Goal: Transaction & Acquisition: Purchase product/service

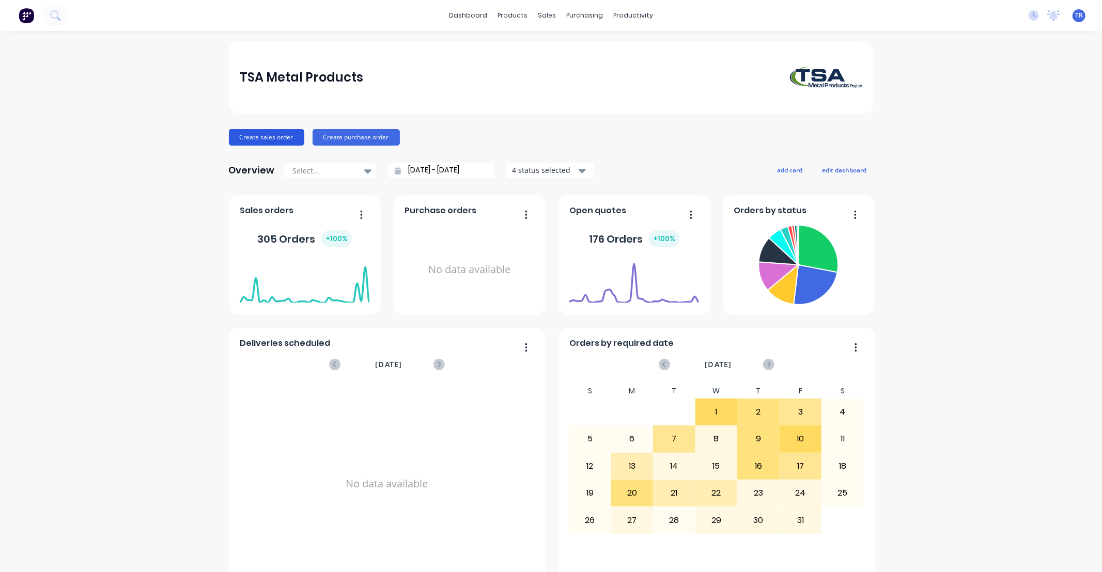
click at [271, 136] on button "Create sales order" at bounding box center [266, 137] width 75 height 17
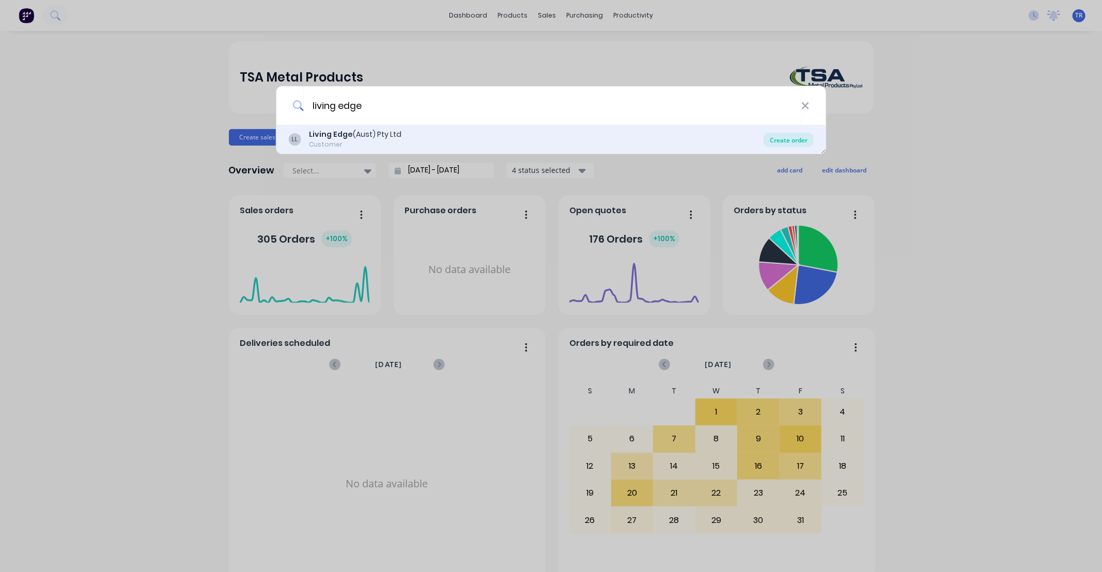
type input "living edge"
click at [780, 140] on div "Create order" at bounding box center [789, 140] width 50 height 14
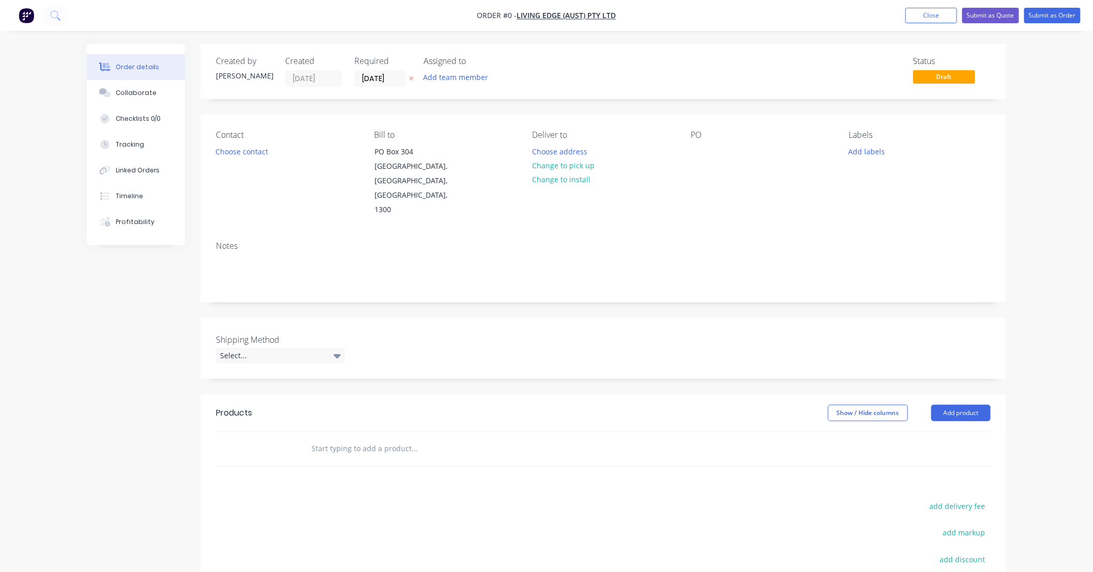
click at [327, 439] on input "text" at bounding box center [414, 449] width 207 height 21
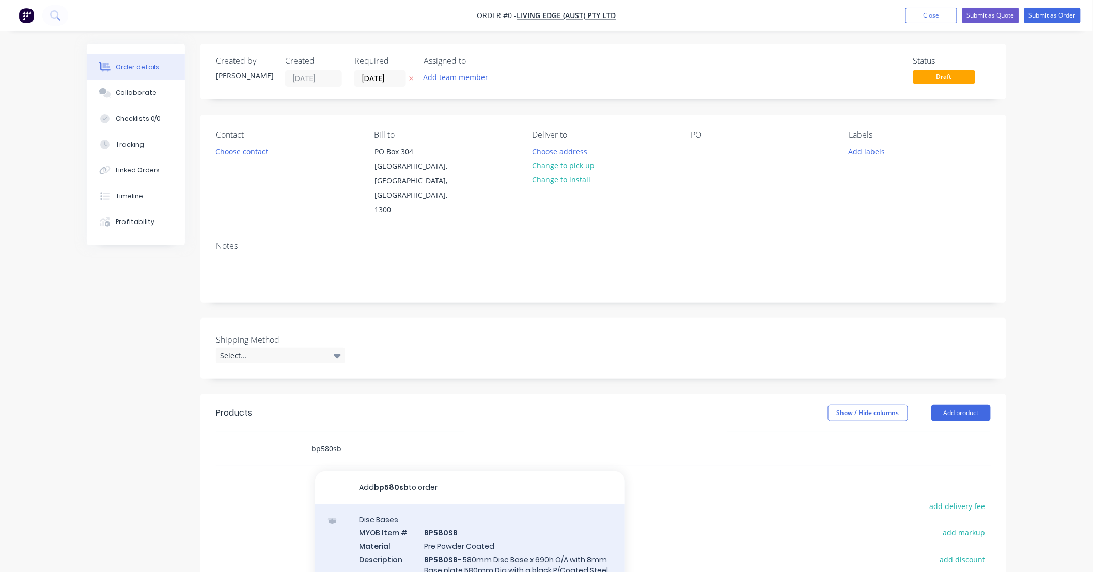
type input "bp580sb"
click at [532, 520] on div "Disc Bases MYOB Item # BP580SB Material Pre Powder Coated Description BP580SB -…" at bounding box center [470, 580] width 310 height 151
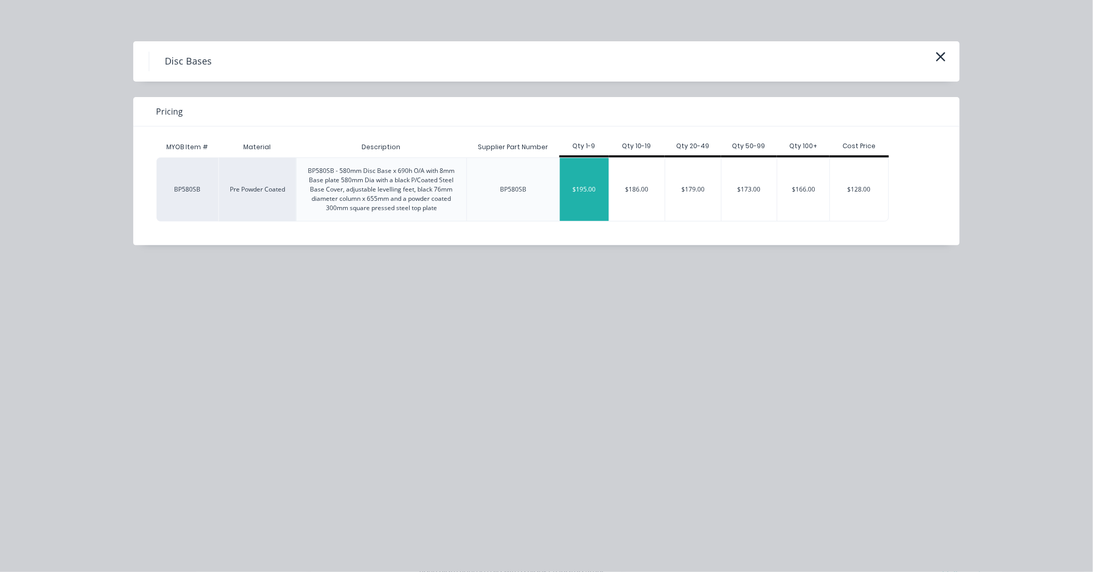
click at [589, 191] on div "$195.00" at bounding box center [584, 189] width 49 height 63
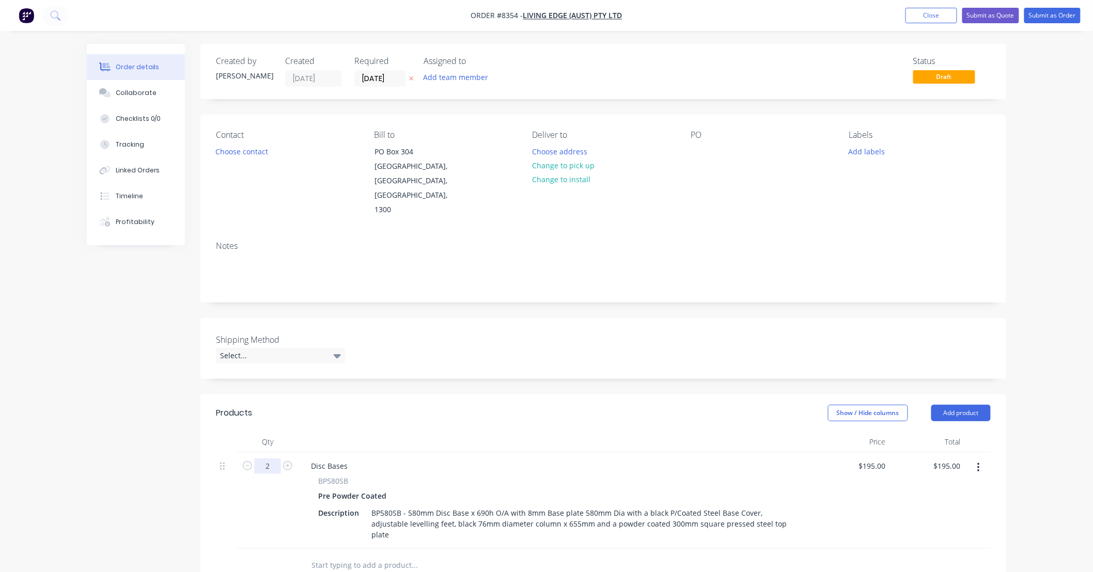
type input "2"
type input "$390.00"
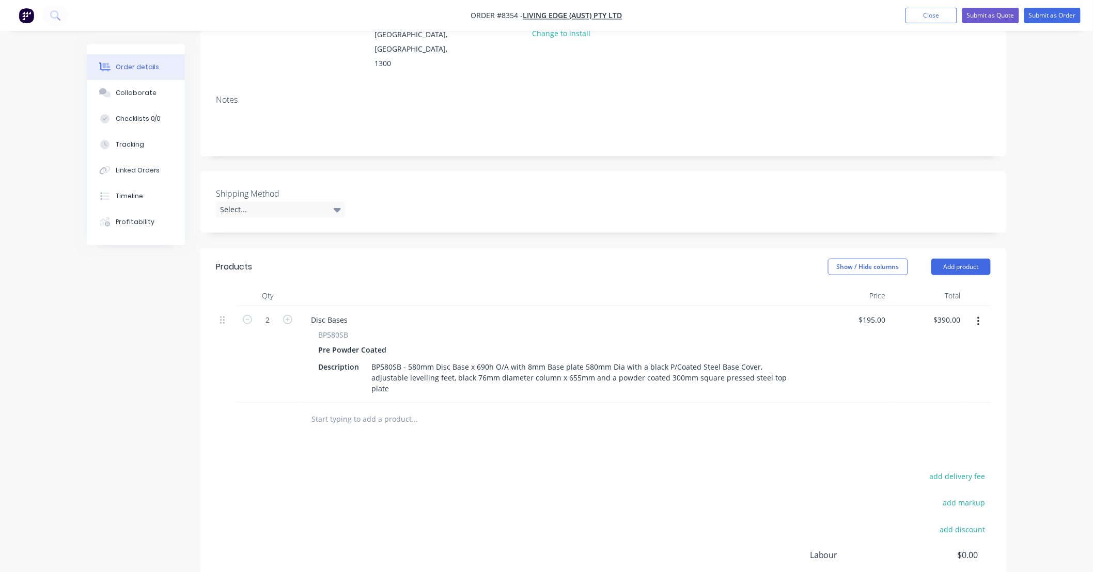
scroll to position [153, 0]
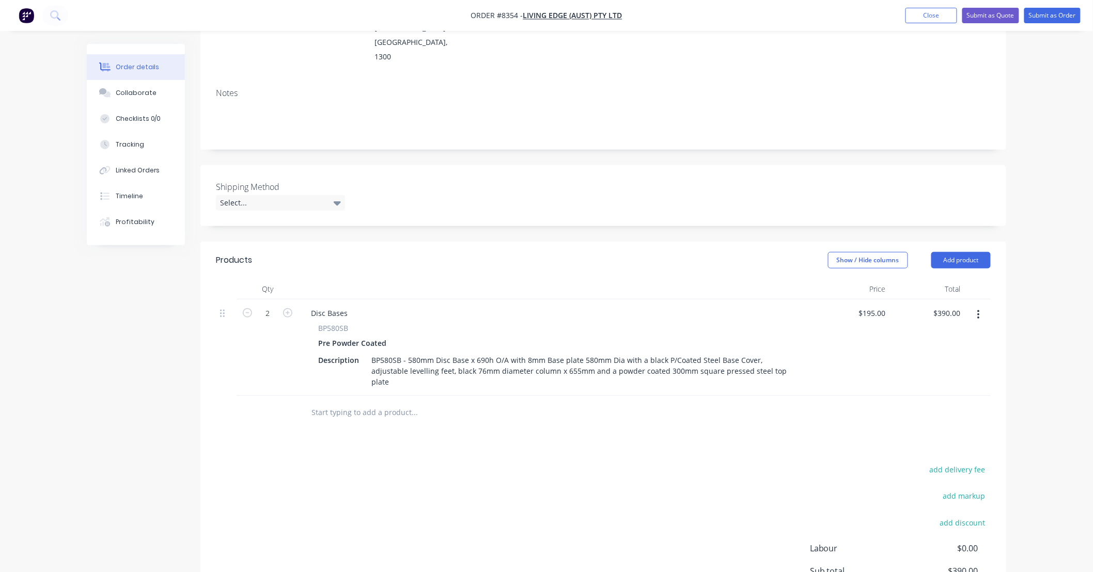
click at [405, 402] on input "text" at bounding box center [414, 412] width 207 height 21
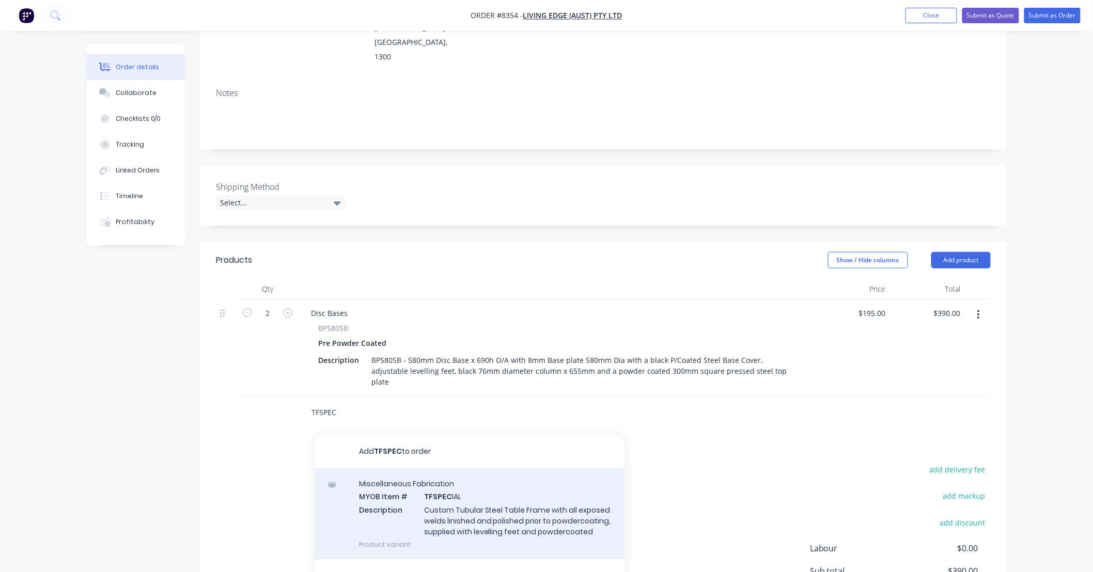
type input "TFSPEC"
click at [531, 469] on div "Miscellaneous Fabrication MYOB Item # TFSPEC IAL Description Custom Tubular Ste…" at bounding box center [470, 514] width 310 height 91
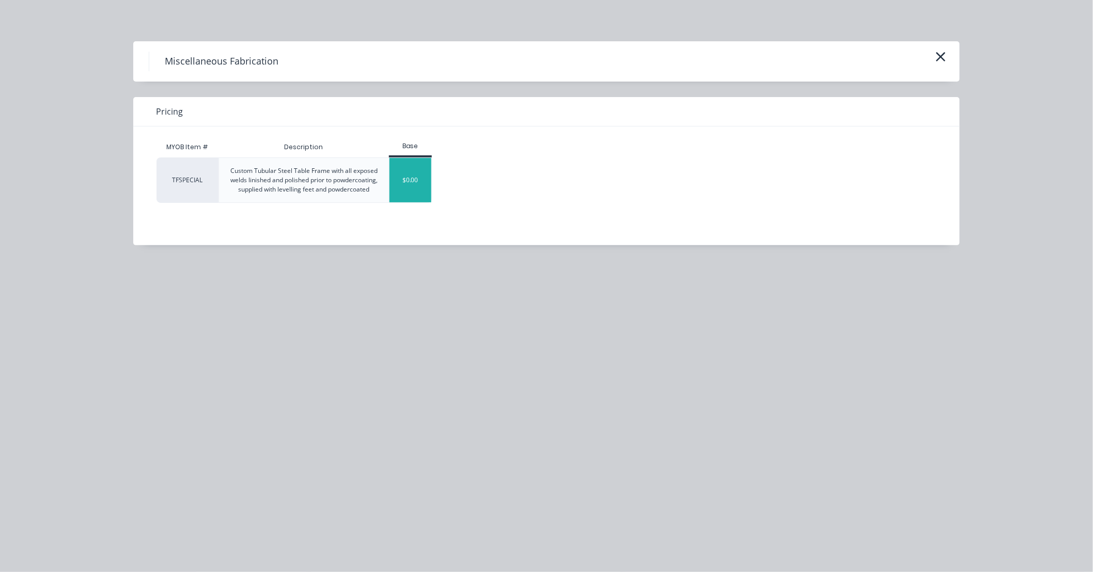
click at [400, 181] on div "$0.00" at bounding box center [411, 180] width 42 height 44
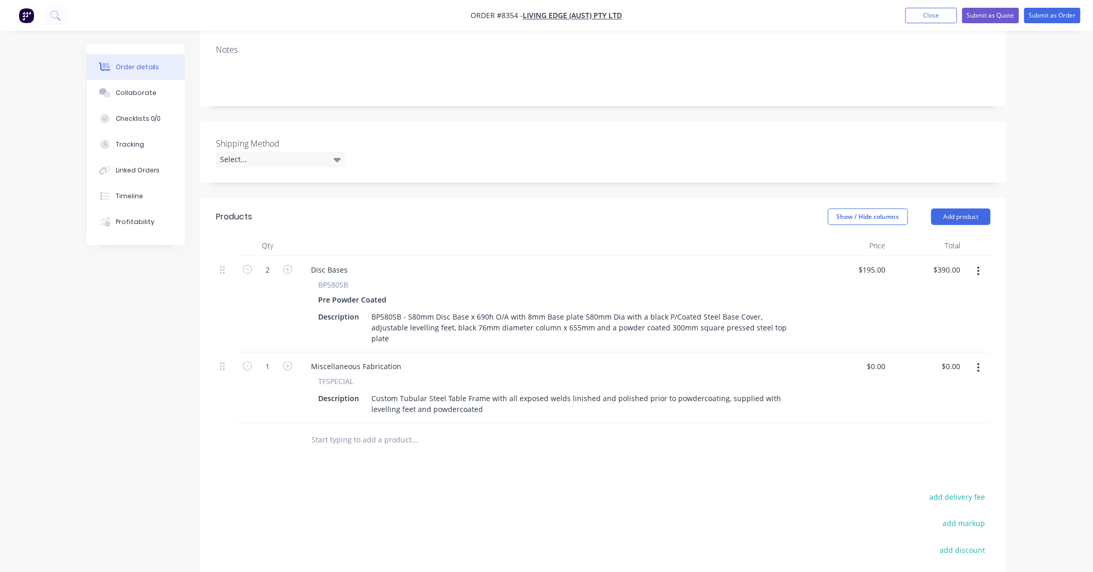
scroll to position [229, 0]
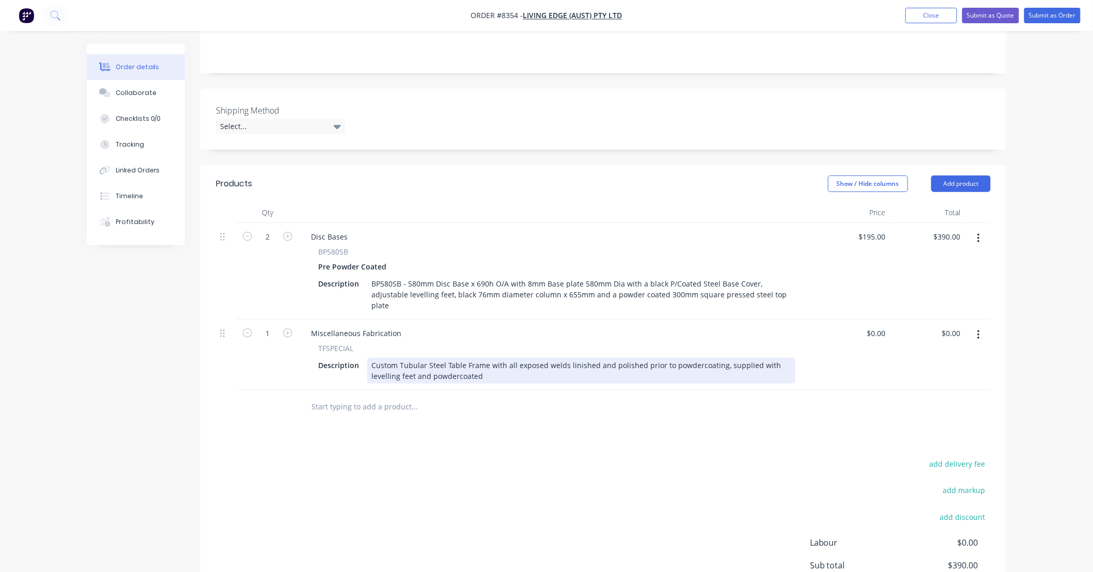
click at [485, 358] on div "Custom Tubular Steel Table Frame with all exposed welds linished and polished p…" at bounding box center [581, 371] width 428 height 26
drag, startPoint x: 584, startPoint y: 336, endPoint x: 596, endPoint y: 339, distance: 12.3
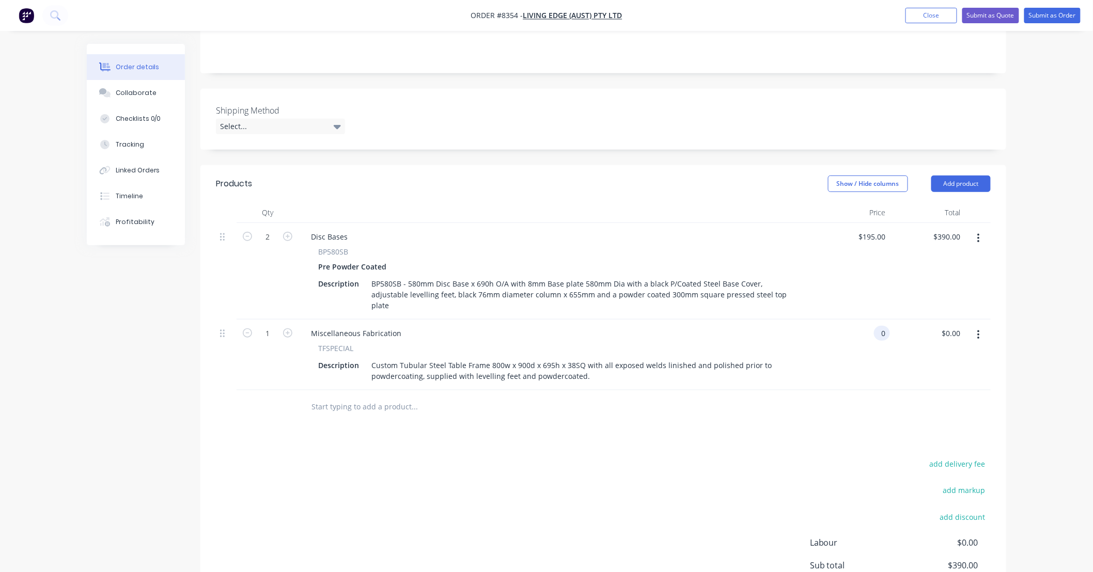
type input "$0.00"
click at [622, 397] on div at bounding box center [485, 407] width 364 height 21
type input "14"
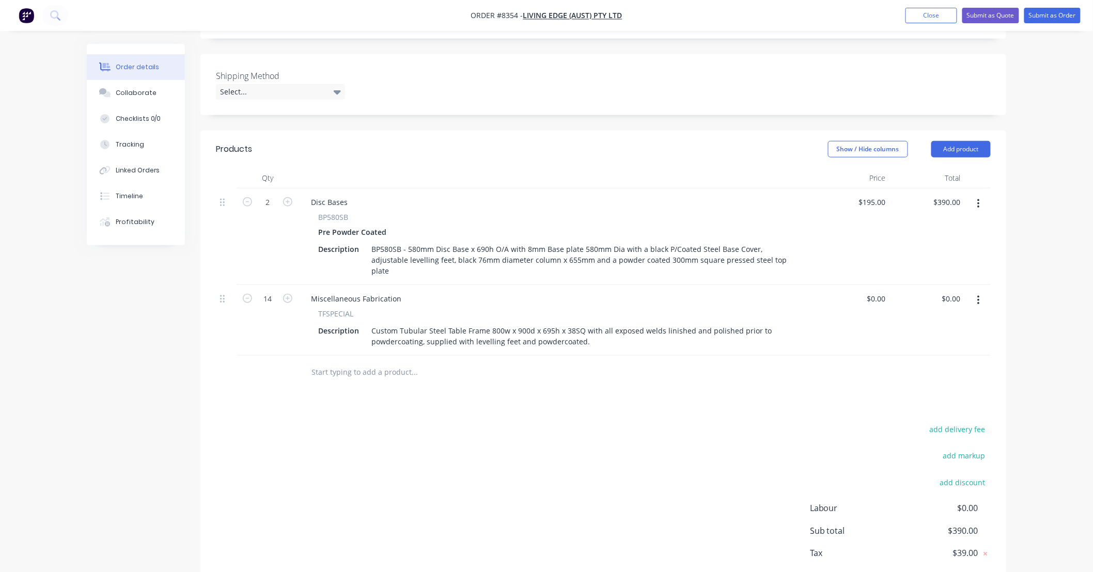
scroll to position [282, 0]
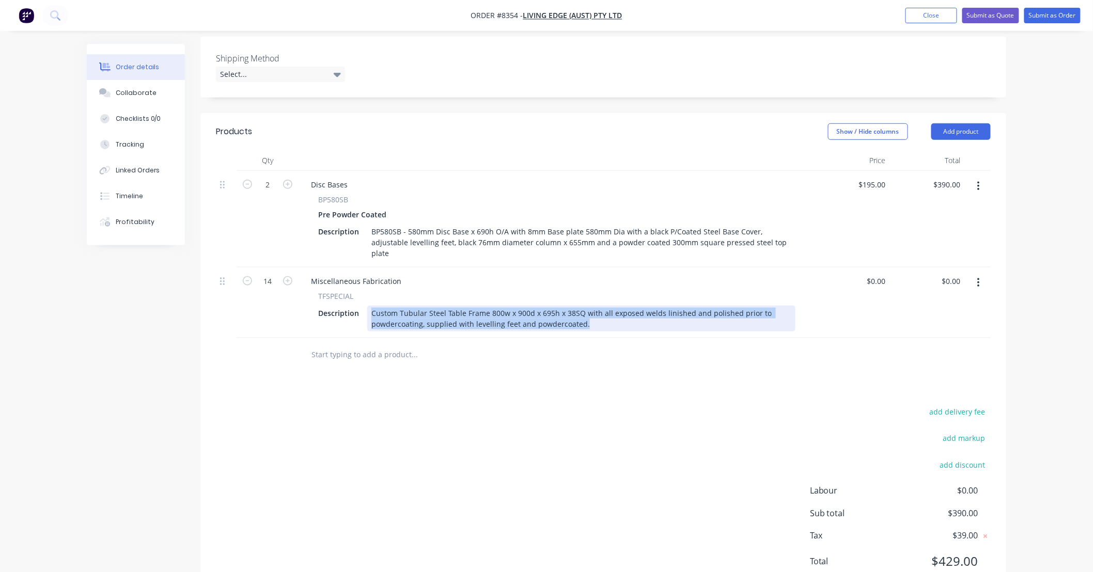
drag, startPoint x: 587, startPoint y: 284, endPoint x: 365, endPoint y: 268, distance: 222.7
click at [365, 306] on div "Description Custom Tubular Steel Table Frame 800w x 900d x 695h x 38SQ with all…" at bounding box center [554, 319] width 481 height 26
copy div "Custom Tubular Steel Table Frame 800w x 900d x 695h x 38SQ with all exposed wel…"
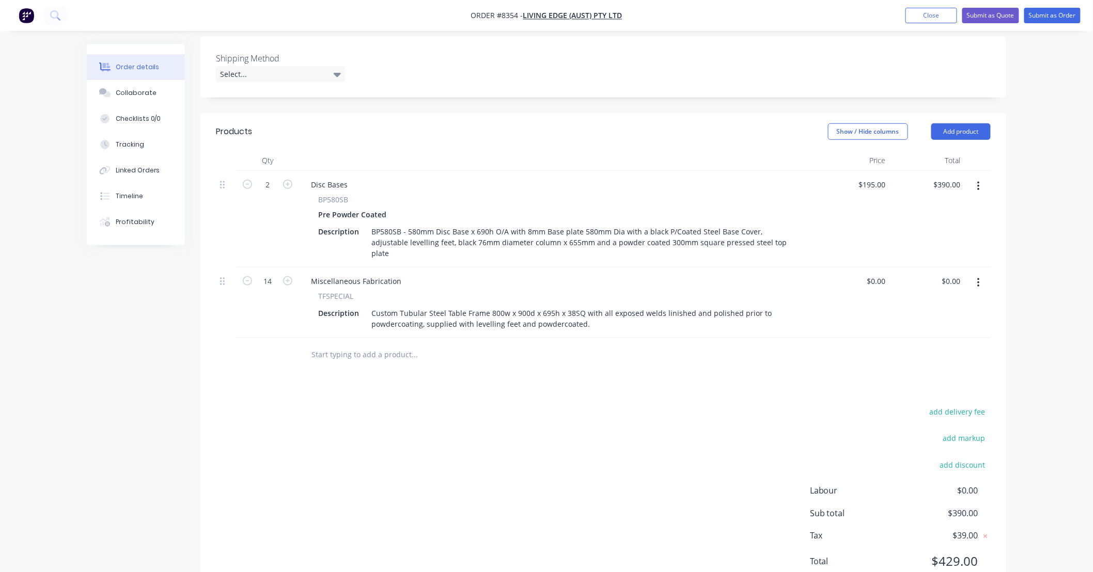
click at [446, 345] on input "text" at bounding box center [414, 355] width 207 height 21
click at [450, 345] on input "text" at bounding box center [414, 355] width 207 height 21
click at [979, 277] on icon "button" at bounding box center [978, 282] width 3 height 11
click at [943, 323] on div "Duplicate" at bounding box center [942, 330] width 80 height 15
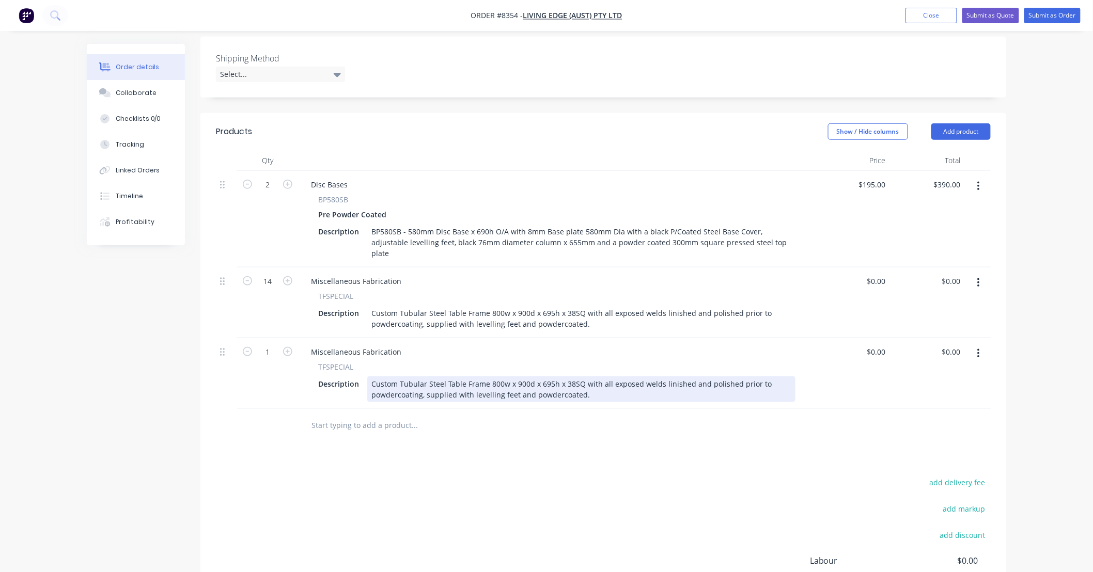
click at [491, 377] on div "Custom Tubular Steel Table Frame 800w x 900d x 695h x 38SQ with all exposed wel…" at bounding box center [581, 390] width 428 height 26
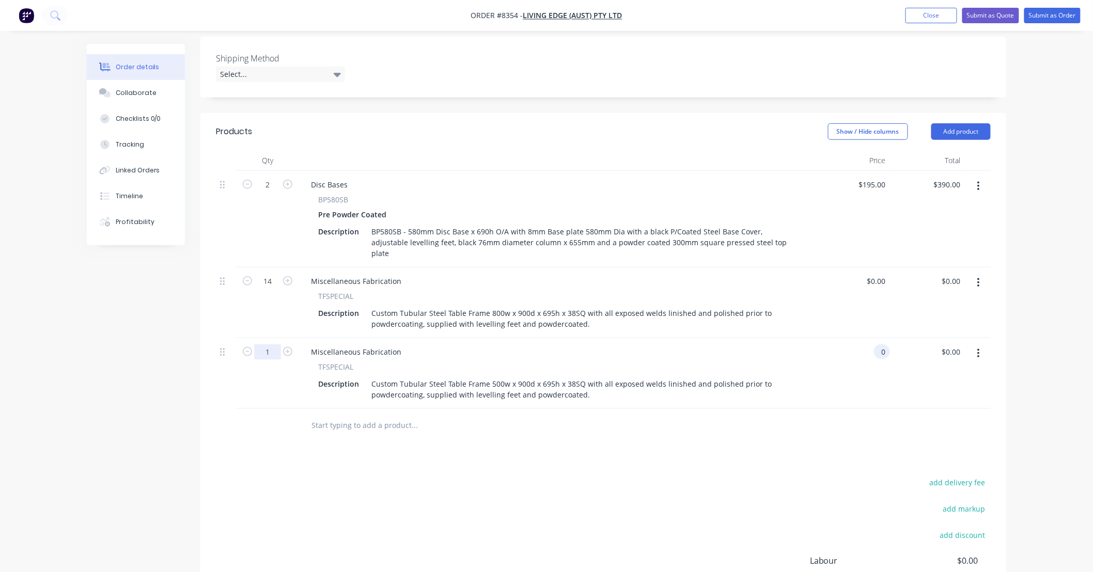
type input "$0.00"
type input "4"
click at [721, 403] on div "Products Show / Hide columns Add product Qty Price Total 2 Disc Bases BP580SB P…" at bounding box center [603, 390] width 806 height 555
click at [980, 345] on button "button" at bounding box center [979, 354] width 24 height 19
click at [939, 394] on div "Duplicate" at bounding box center [942, 401] width 80 height 15
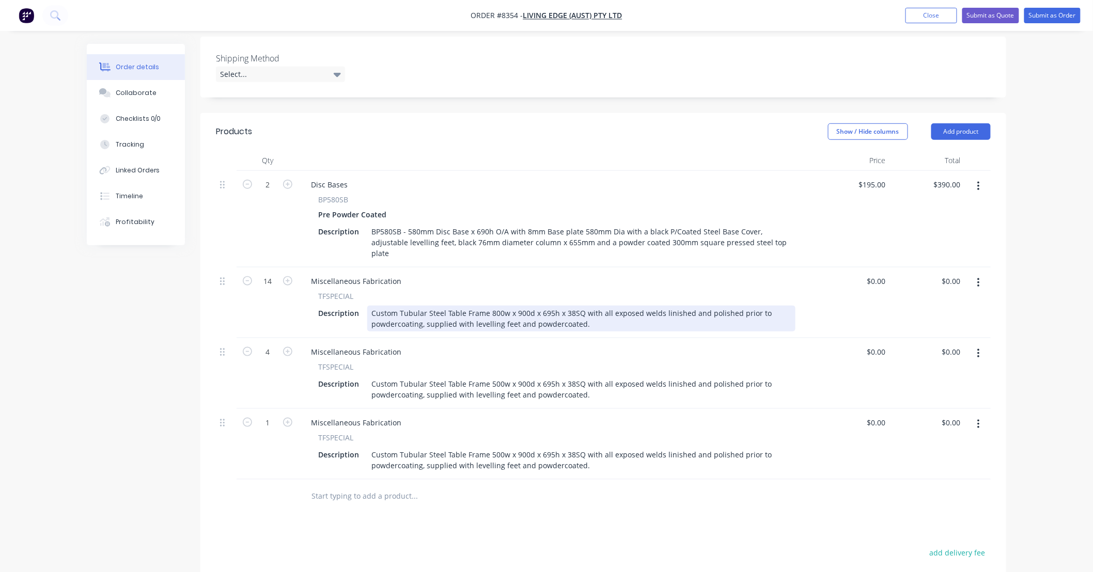
drag, startPoint x: 589, startPoint y: 284, endPoint x: 600, endPoint y: 284, distance: 10.8
click at [590, 306] on div "Custom Tubular Steel Table Frame 800w x 900d x 695h x 38SQ with all exposed wel…" at bounding box center [581, 319] width 428 height 26
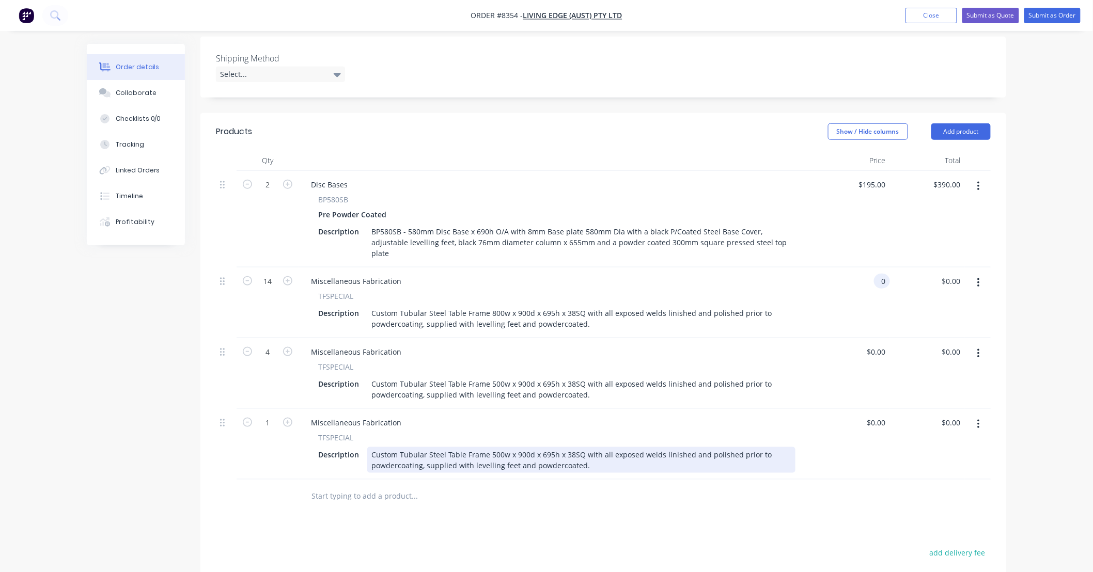
type input "$0.00"
click at [491, 447] on div "Custom Tubular Steel Table Frame 500w x 900d x 695h x 38SQ with all exposed wel…" at bounding box center [581, 460] width 428 height 26
click at [494, 447] on div "Custom Tubular Steel Table Frame 500w x 900d x 695h x 38SQ with all exposed wel…" at bounding box center [581, 460] width 428 height 26
type input "$0.00"
click at [496, 447] on div "Custom Tubular Steel Table Frame 1700w x 900d x 695h x 38SQ with all exposed we…" at bounding box center [581, 460] width 428 height 26
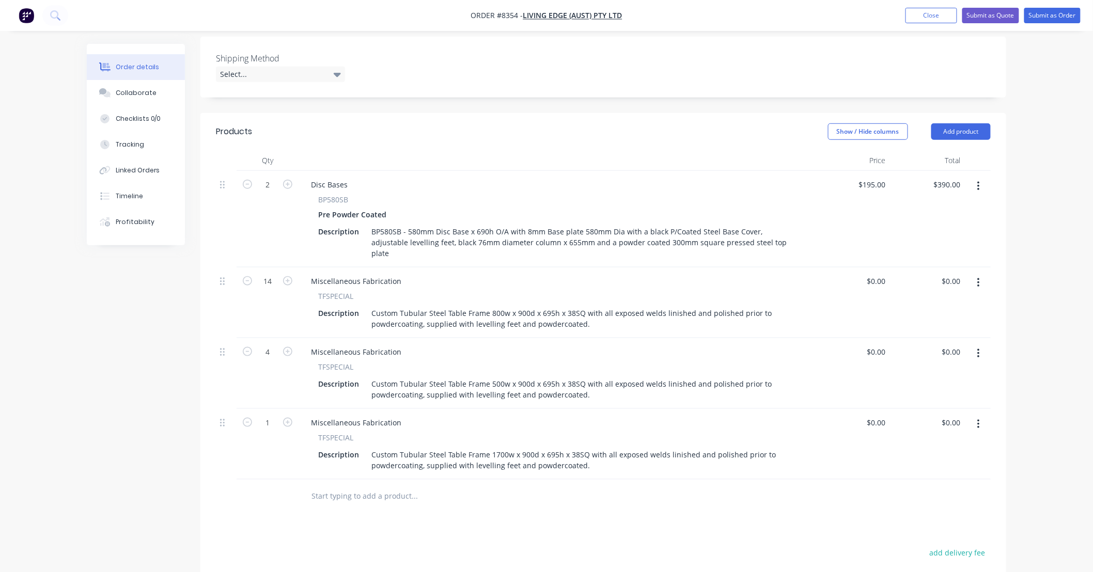
click at [980, 415] on button "button" at bounding box center [979, 424] width 24 height 19
click at [946, 465] on div "Duplicate" at bounding box center [942, 472] width 80 height 15
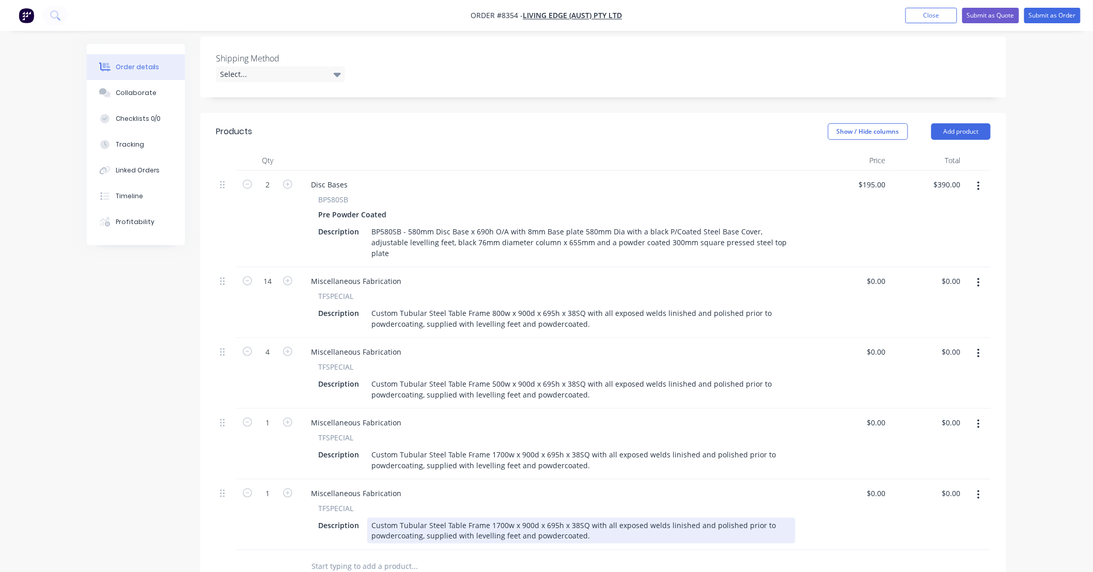
click at [496, 518] on div "Custom Tubular Steel Table Frame 1700w x 900d x 695h x 38SQ with all exposed we…" at bounding box center [581, 531] width 428 height 26
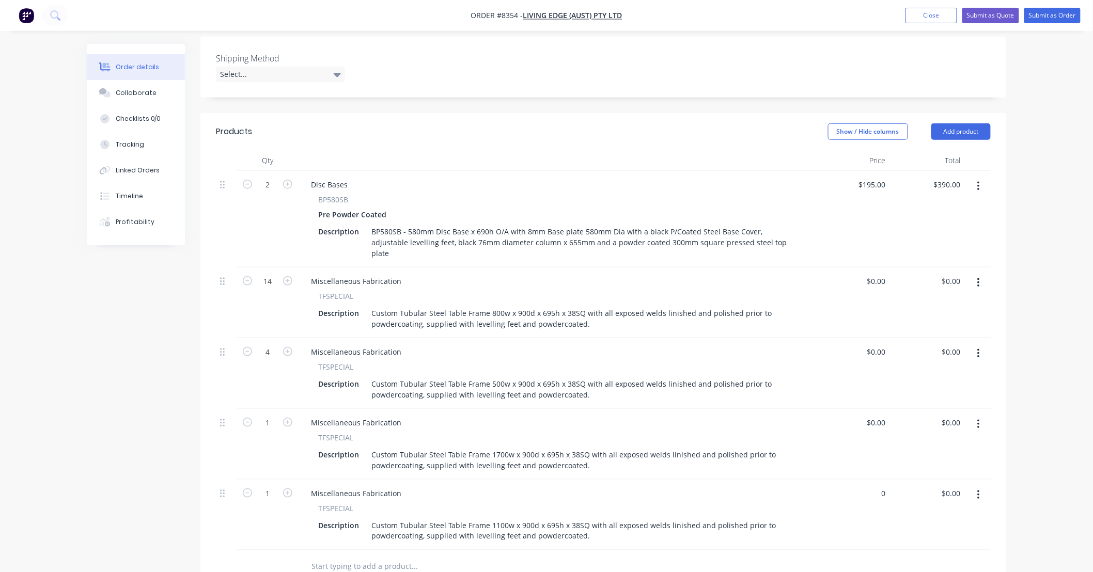
click at [461, 557] on input "text" at bounding box center [414, 567] width 207 height 21
type input "$0.00"
click at [404, 557] on input "text" at bounding box center [414, 567] width 207 height 21
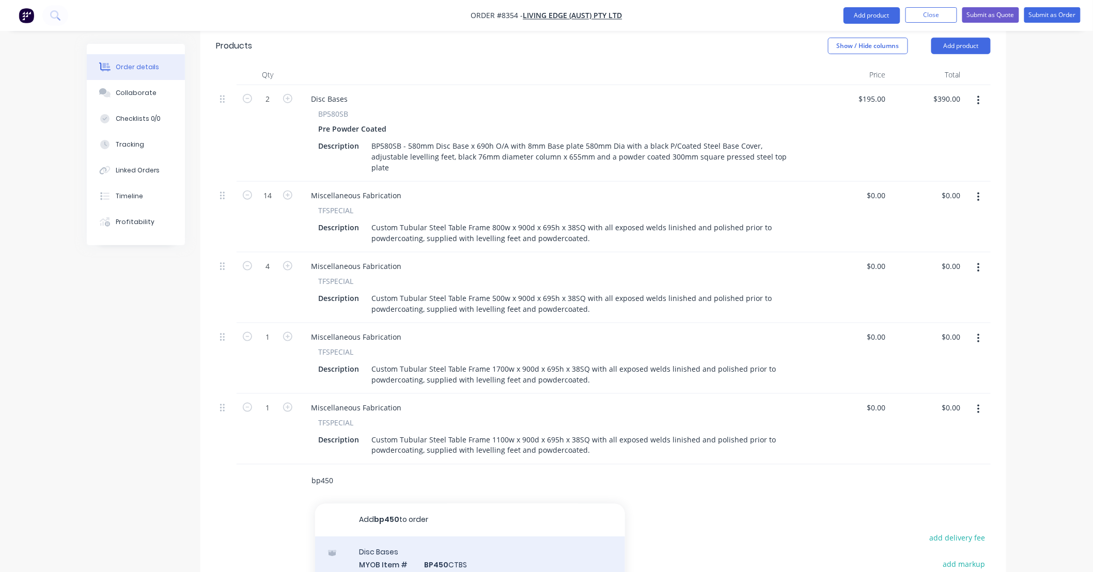
scroll to position [494, 0]
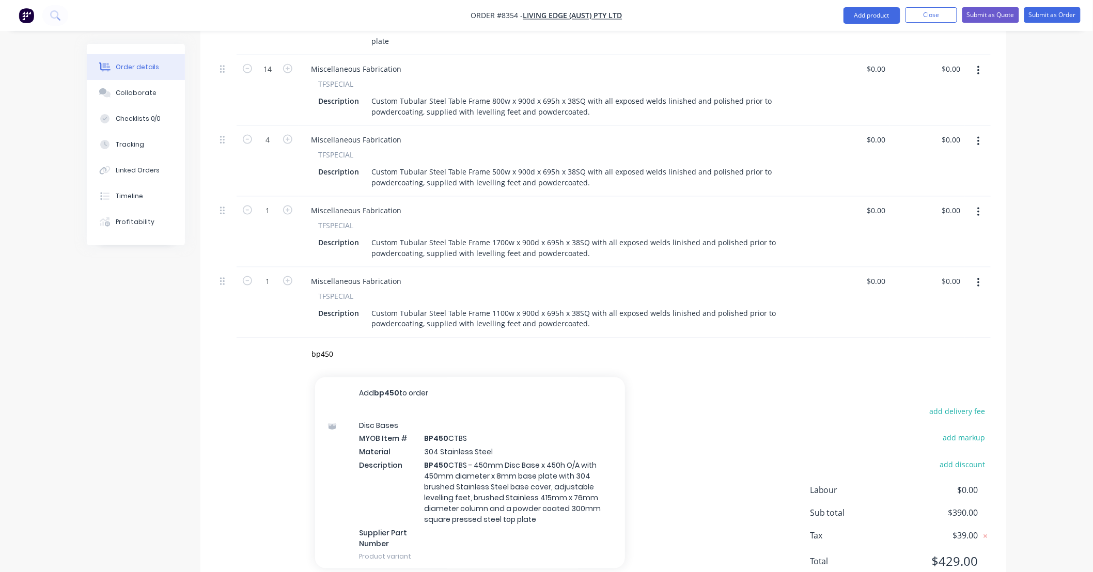
click at [679, 405] on div "add delivery fee add markup add discount Labour $0.00 Sub total $390.00 Tax $39…" at bounding box center [603, 493] width 775 height 177
drag, startPoint x: 346, startPoint y: 312, endPoint x: 264, endPoint y: 316, distance: 82.3
click at [264, 338] on div "bp450 Add bp450 to order Disc Bases MYOB Item # BP450 CTBS Material 304 Stainle…" at bounding box center [603, 355] width 775 height 34
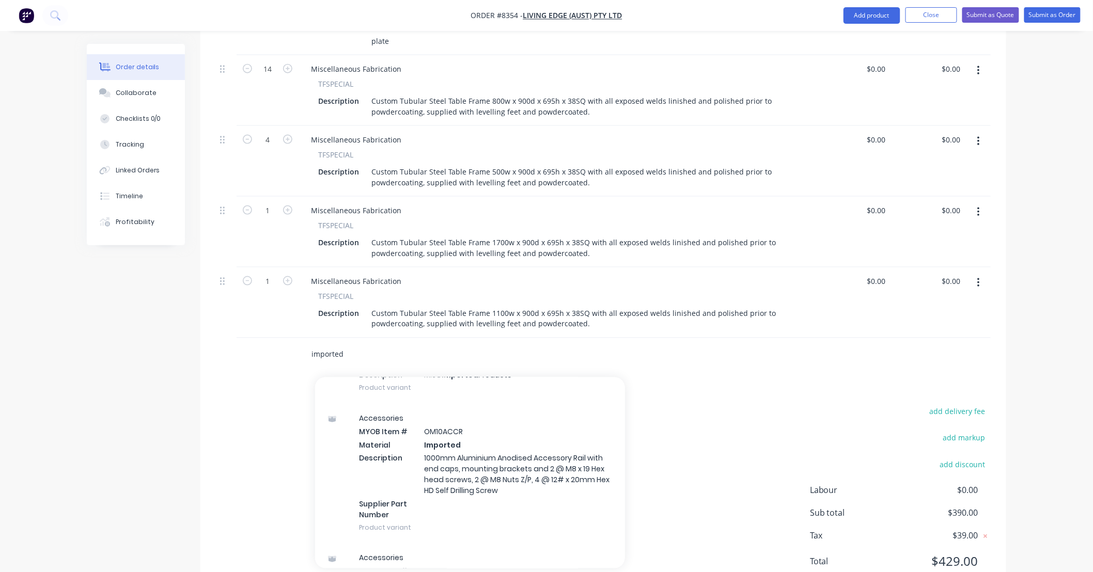
scroll to position [8794, 0]
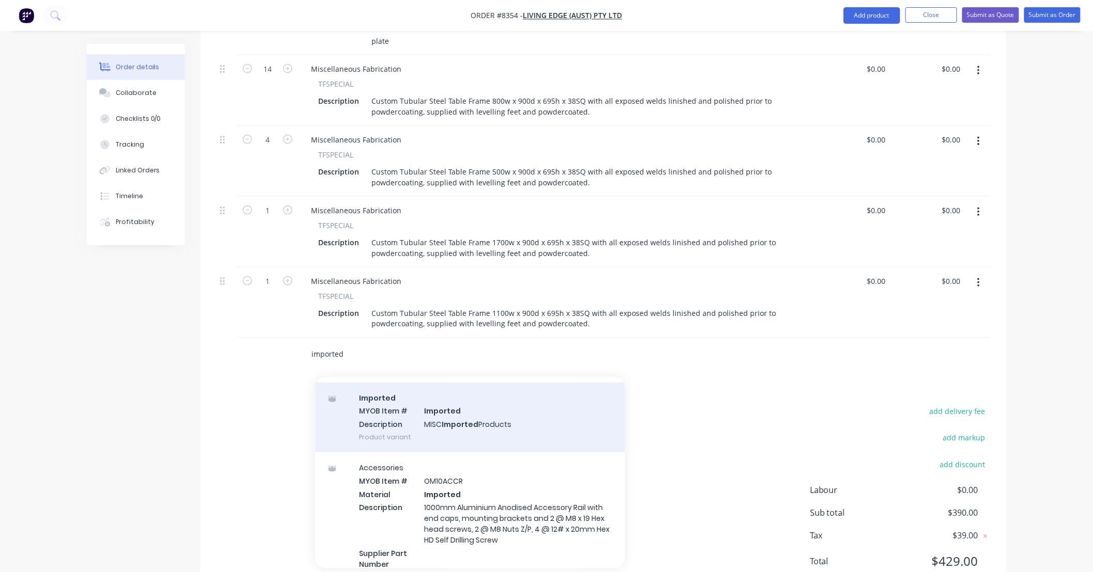
type input "imported"
click at [516, 383] on div "Imported MYOB Item # Imported Description MISC Imported Products Product variant" at bounding box center [470, 418] width 310 height 70
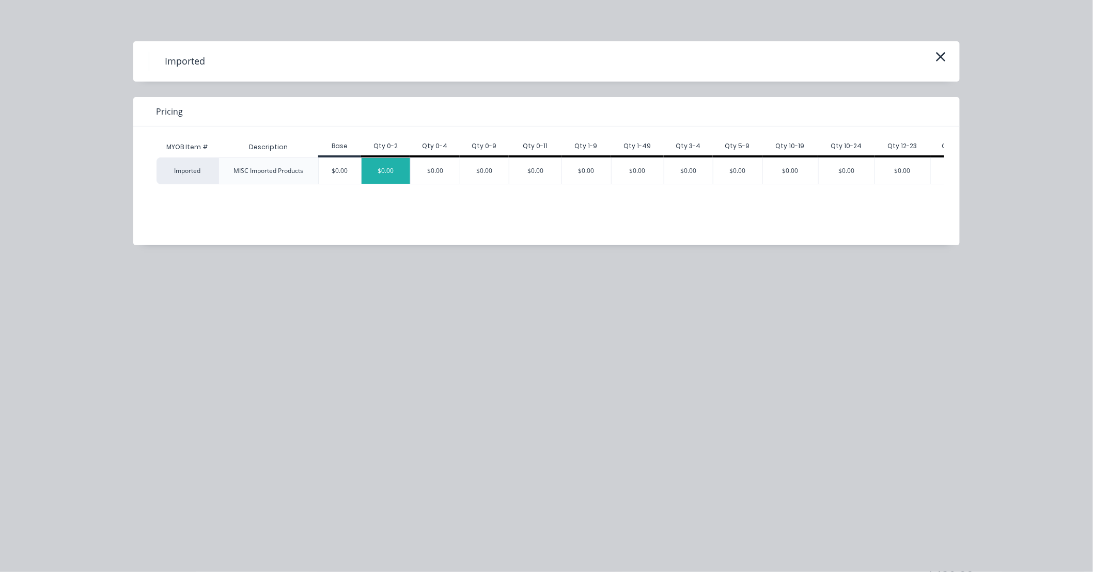
click at [381, 168] on div "$0.00" at bounding box center [386, 171] width 49 height 26
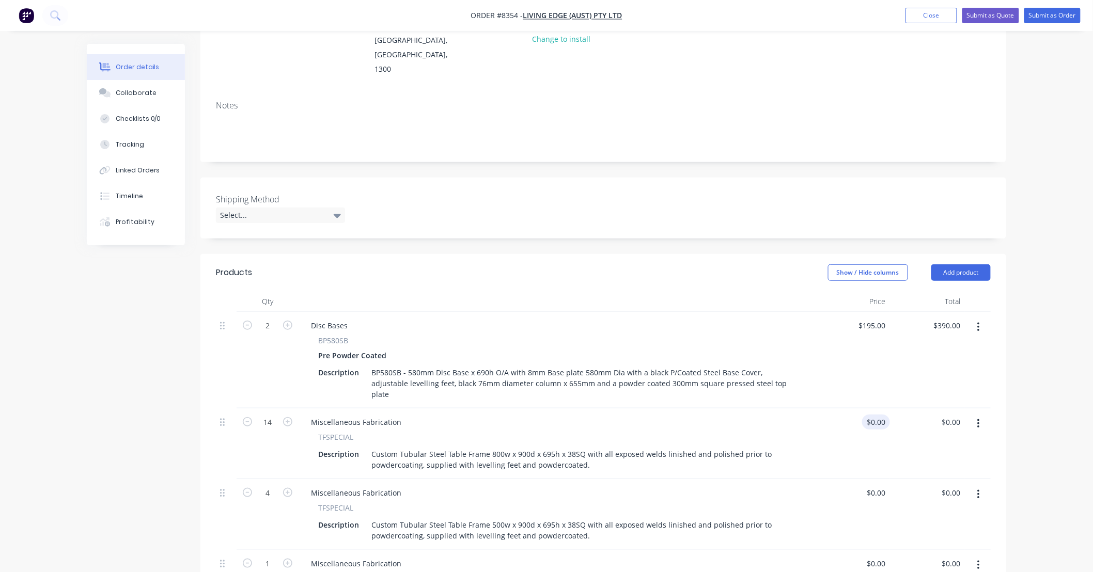
scroll to position [153, 0]
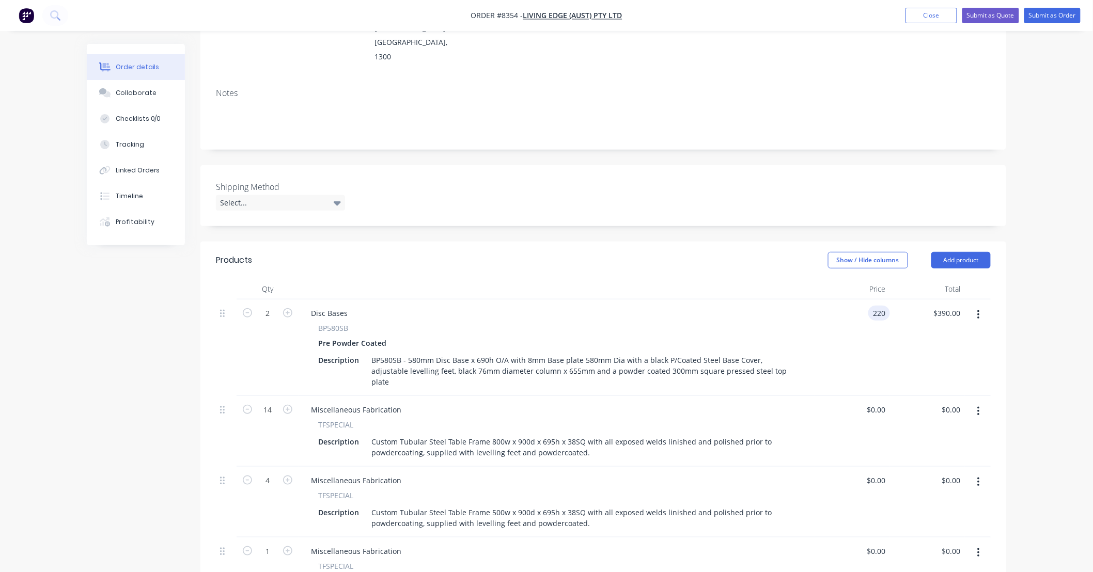
type input "$220.00"
type input "$440.00"
click at [839, 300] on div "$220.00 220" at bounding box center [852, 348] width 75 height 97
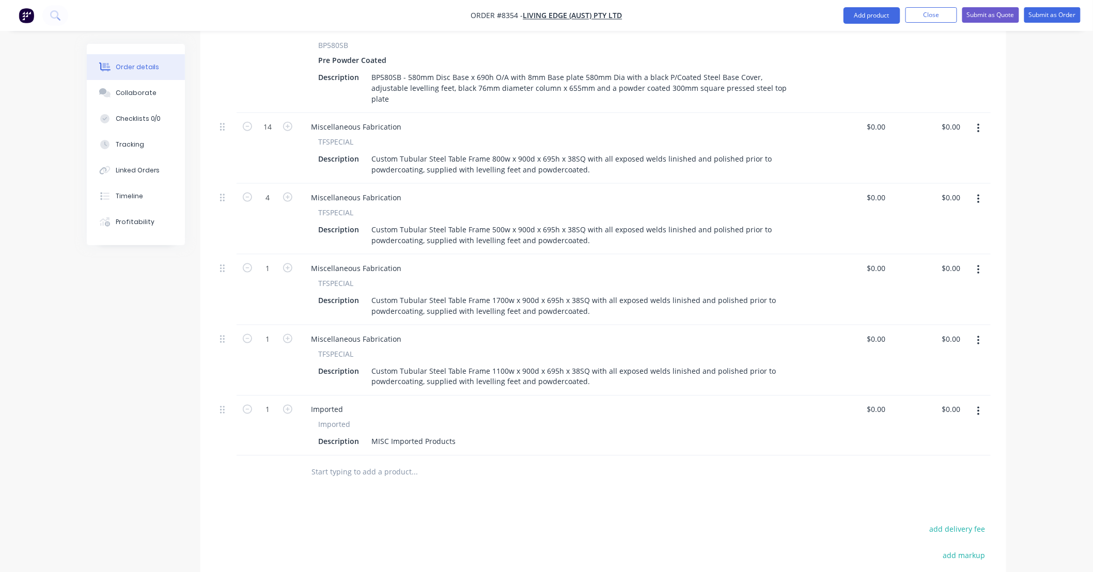
scroll to position [459, 0]
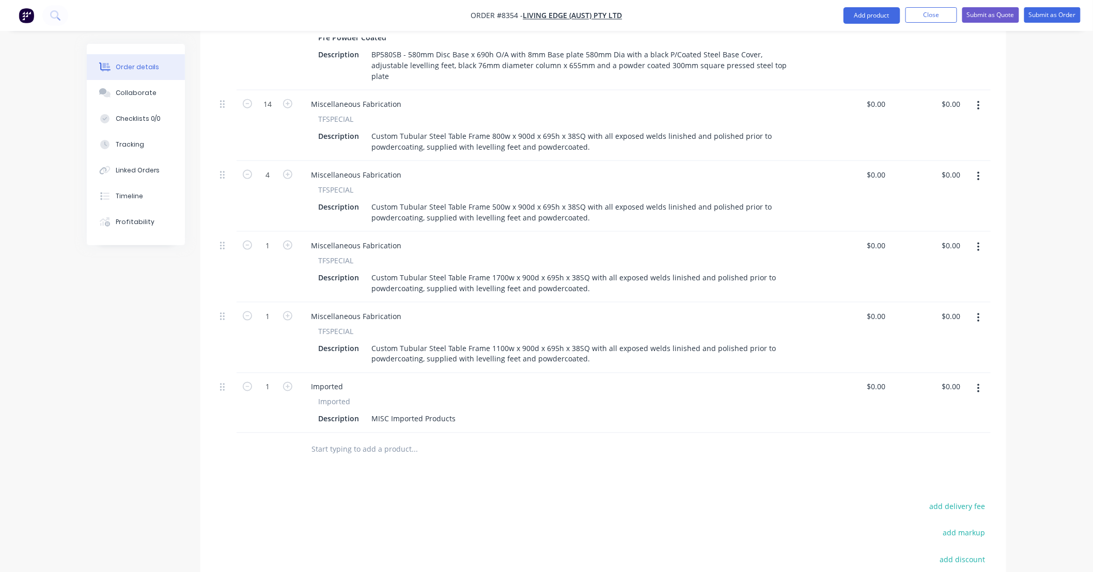
click at [432, 440] on input "text" at bounding box center [414, 450] width 207 height 21
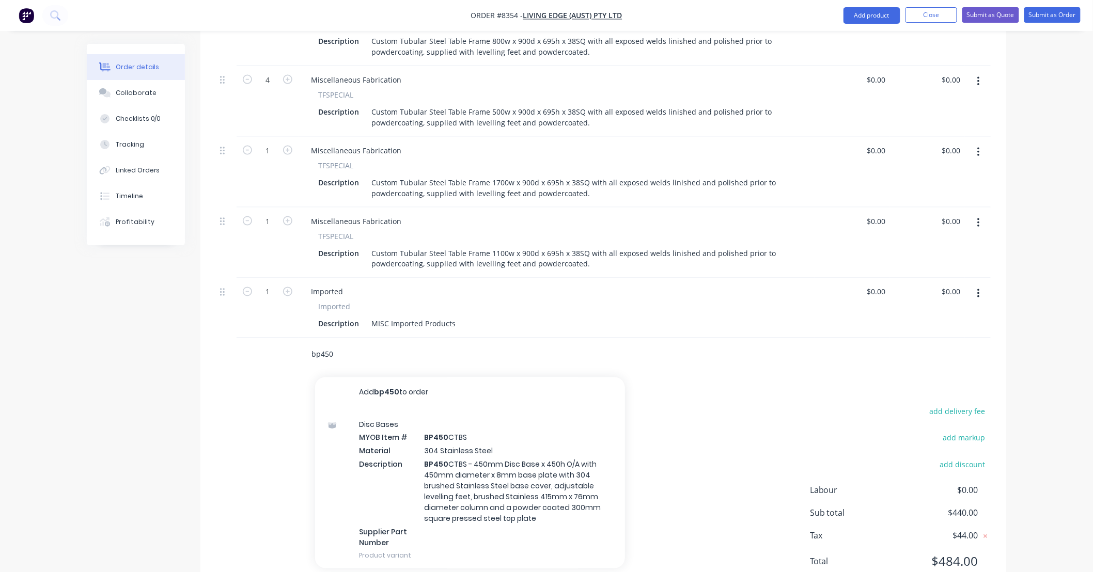
scroll to position [0, 0]
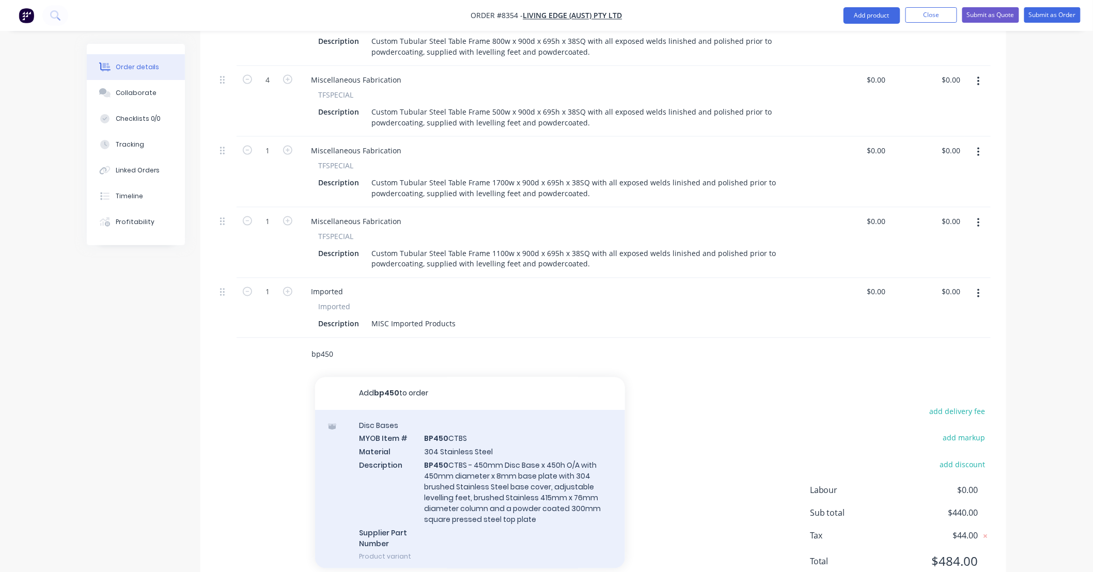
type input "bp450"
click at [526, 440] on div "Disc Bases MYOB Item # BP450 CTBS Material 304 Stainless Steel Description BP45…" at bounding box center [470, 492] width 310 height 162
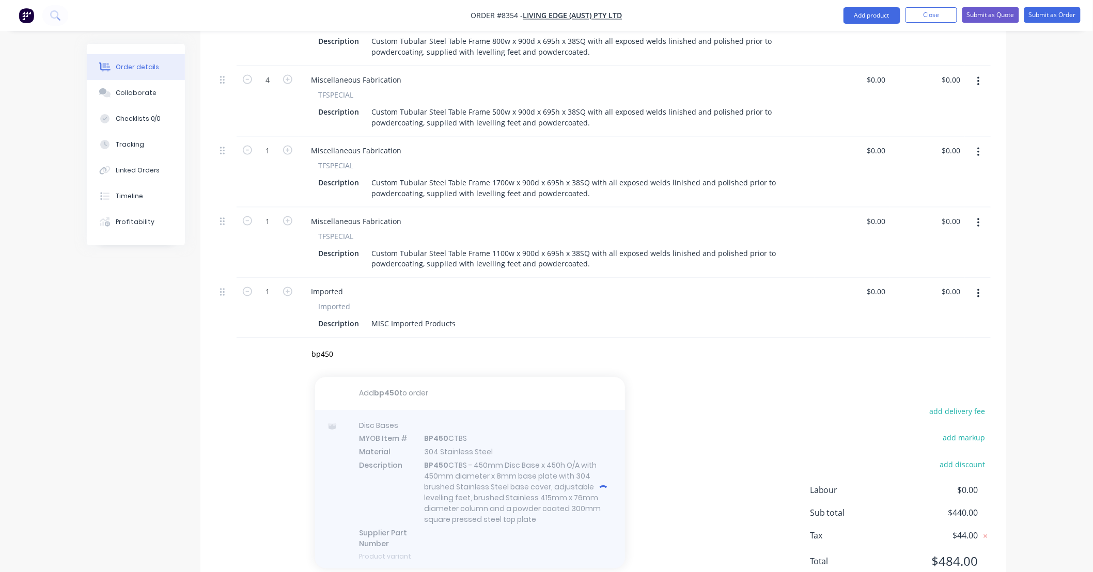
scroll to position [477, 0]
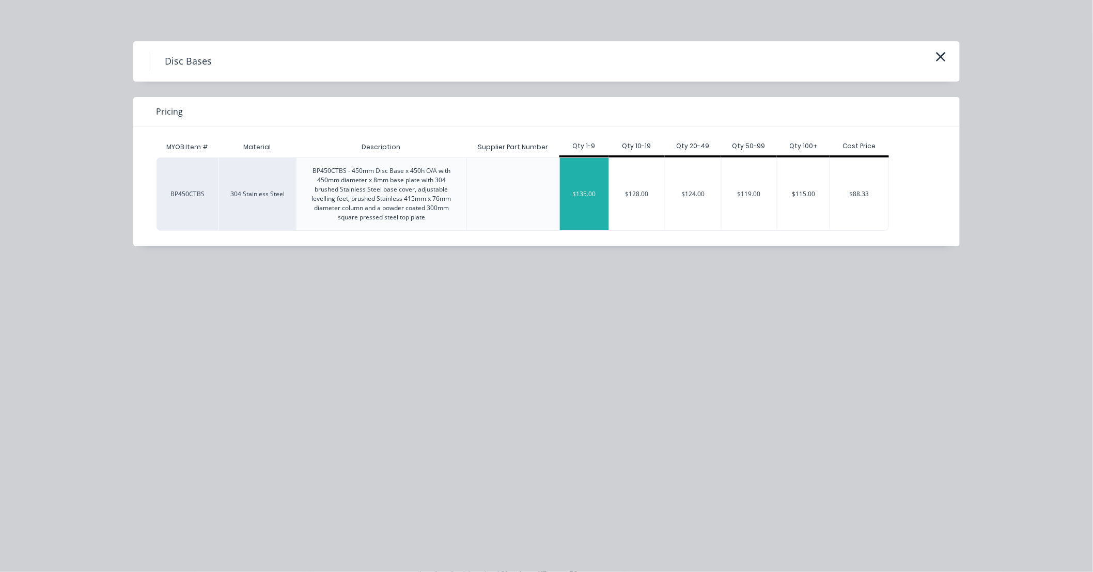
click at [585, 194] on div "$135.00" at bounding box center [584, 194] width 49 height 72
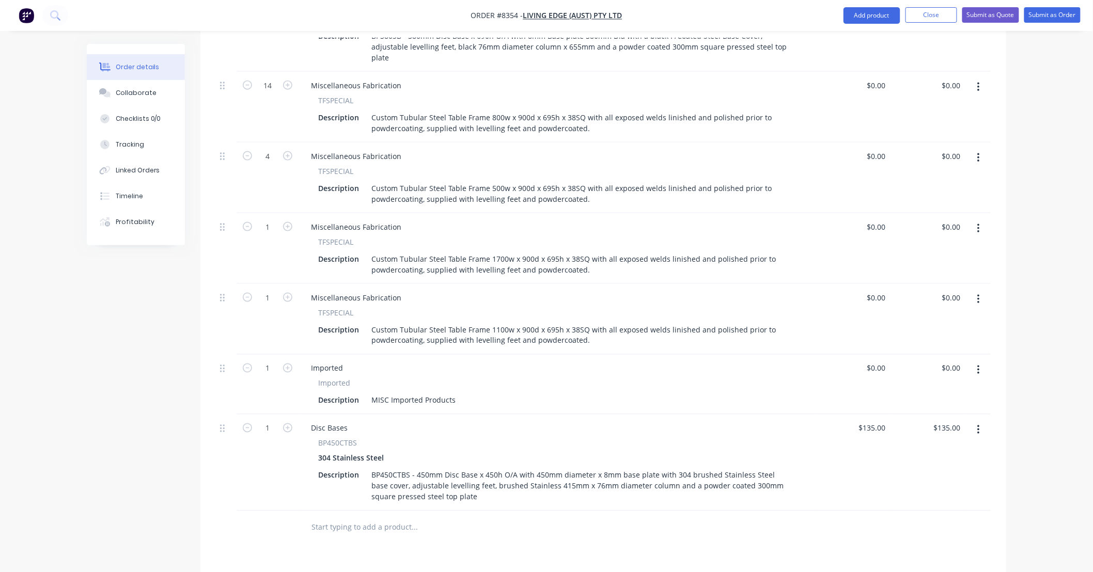
click at [352, 518] on input "text" at bounding box center [414, 528] width 207 height 21
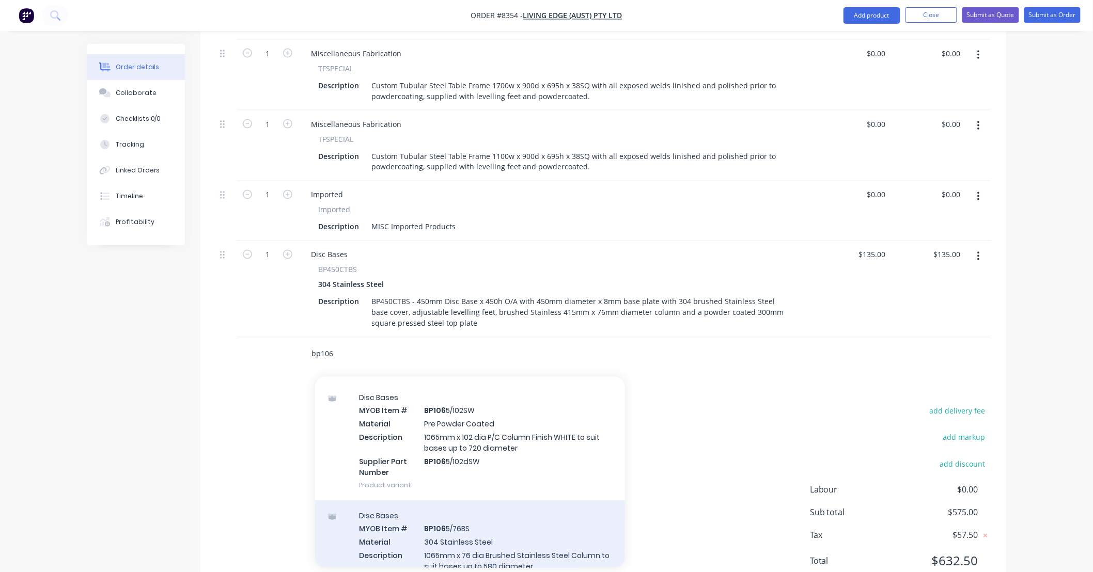
scroll to position [459, 0]
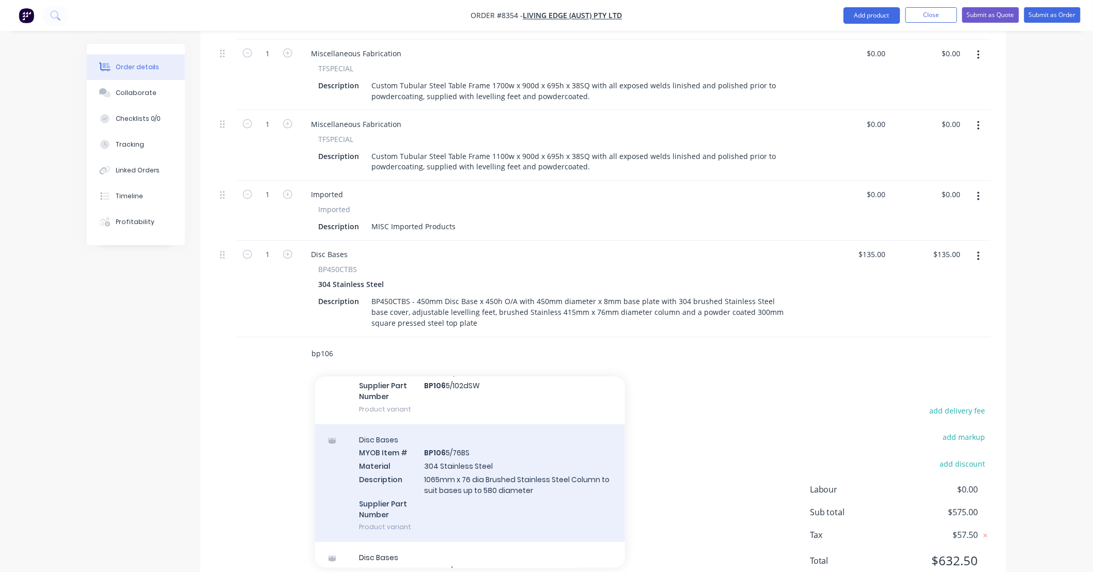
type input "bp106"
click at [523, 449] on div "Disc Bases MYOB Item # BP106 5/76BS Material 304 Stainless Steel Description 10…" at bounding box center [470, 484] width 310 height 118
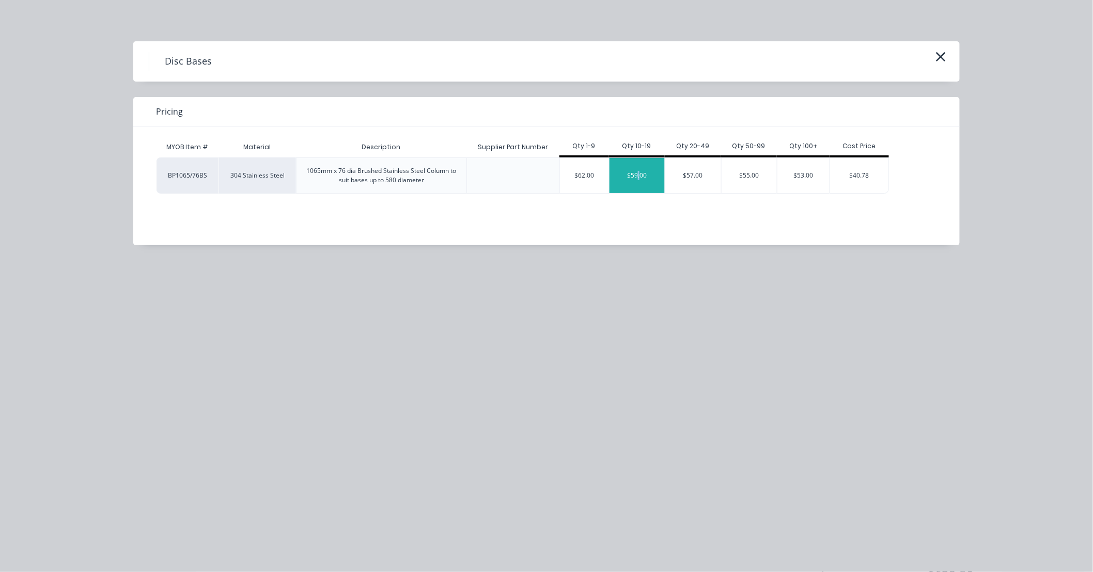
click at [639, 177] on div "$59.00" at bounding box center [638, 175] width 56 height 35
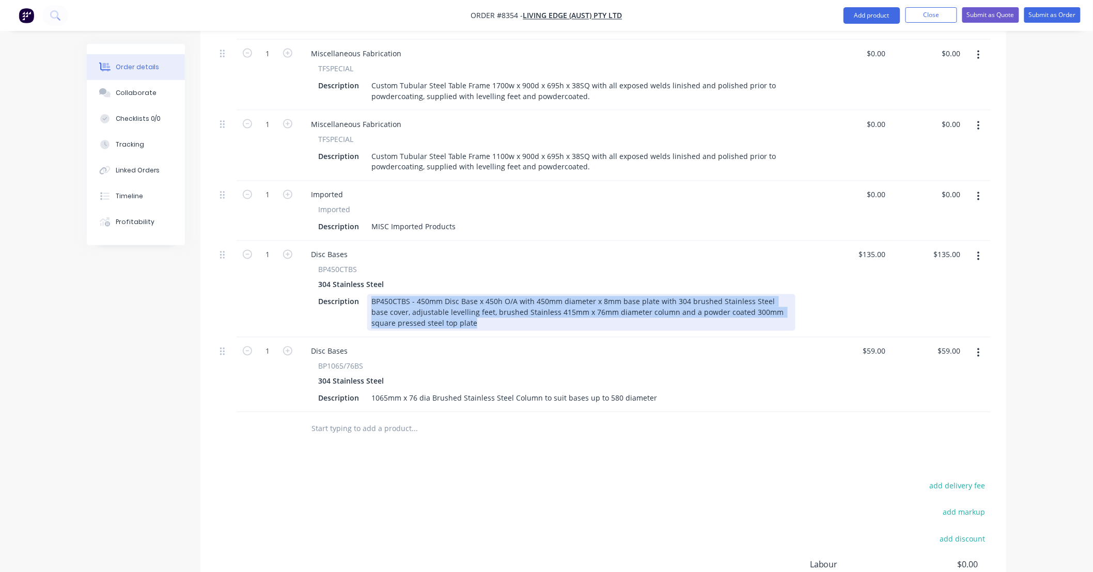
drag, startPoint x: 442, startPoint y: 286, endPoint x: 367, endPoint y: 260, distance: 79.1
click at [367, 294] on div "BP450CTBS - 450mm Disc Base x 450h O/A with 450mm diameter x 8mm base plate wit…" at bounding box center [581, 312] width 428 height 37
copy div "BP450CTBS - 450mm Disc Base x 450h O/A with 450mm diameter x 8mm base plate wit…"
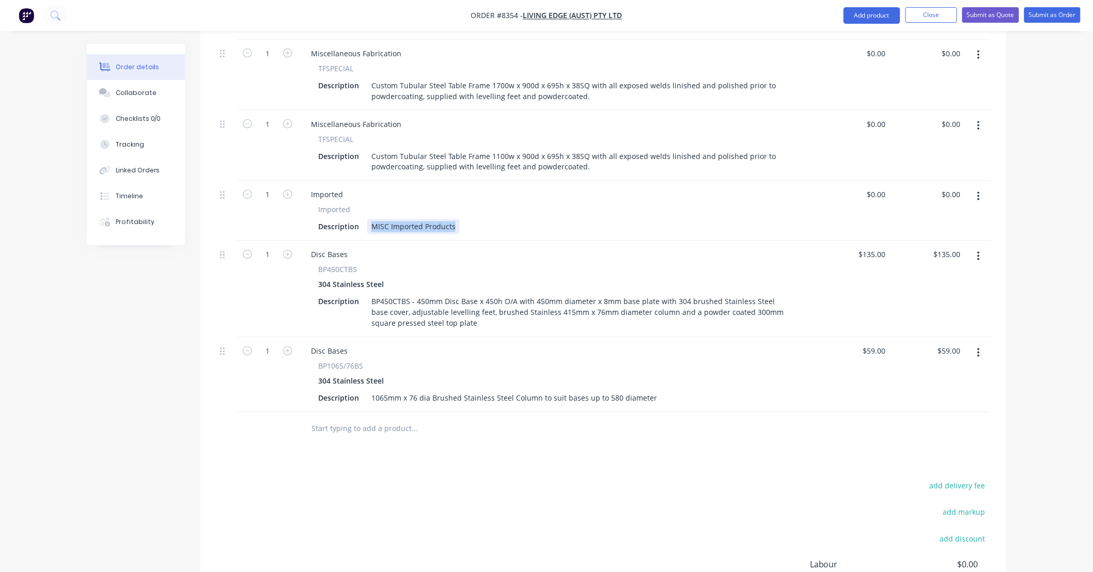
drag, startPoint x: 453, startPoint y: 184, endPoint x: 339, endPoint y: 198, distance: 113.9
click at [339, 198] on div "Imported Imported Description MISC Imported Products" at bounding box center [557, 211] width 517 height 60
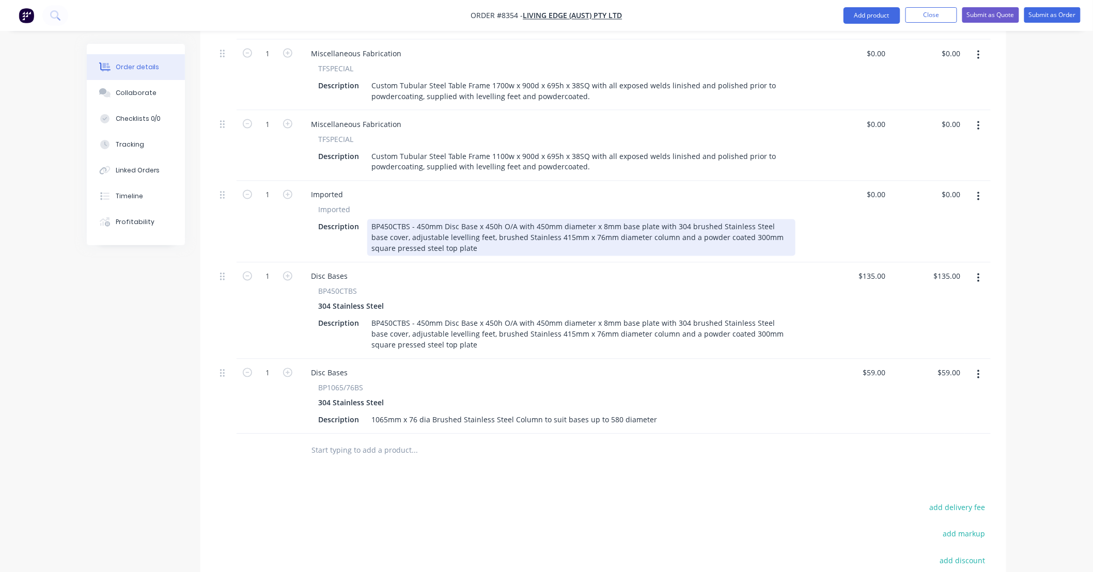
click at [392, 220] on div "BP450CTBS - 450mm Disc Base x 450h O/A with 450mm diameter x 8mm base plate wit…" at bounding box center [581, 238] width 428 height 37
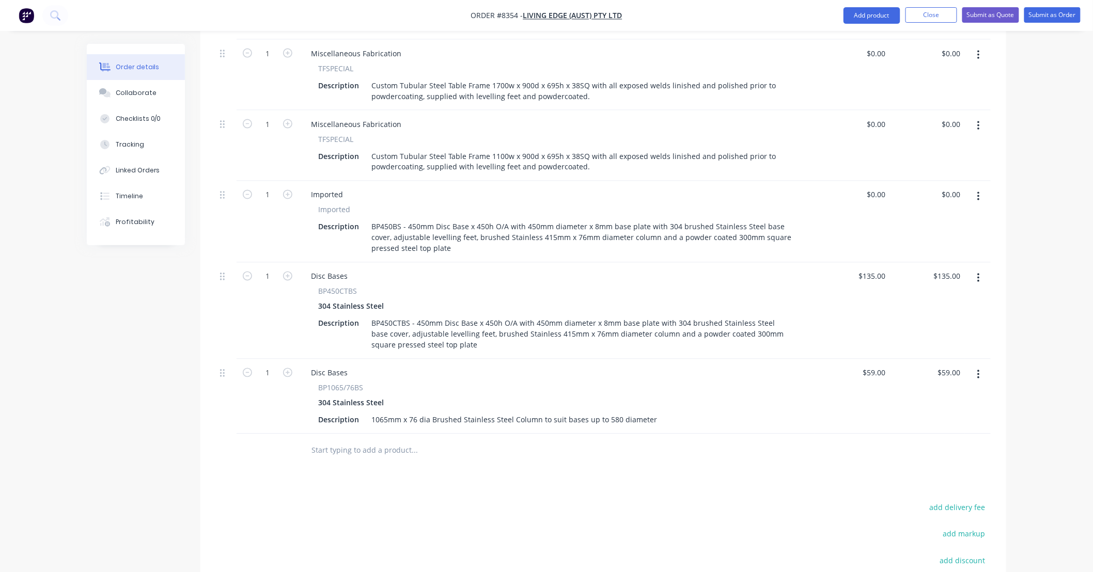
click at [698, 269] on div "Disc Bases" at bounding box center [557, 276] width 508 height 15
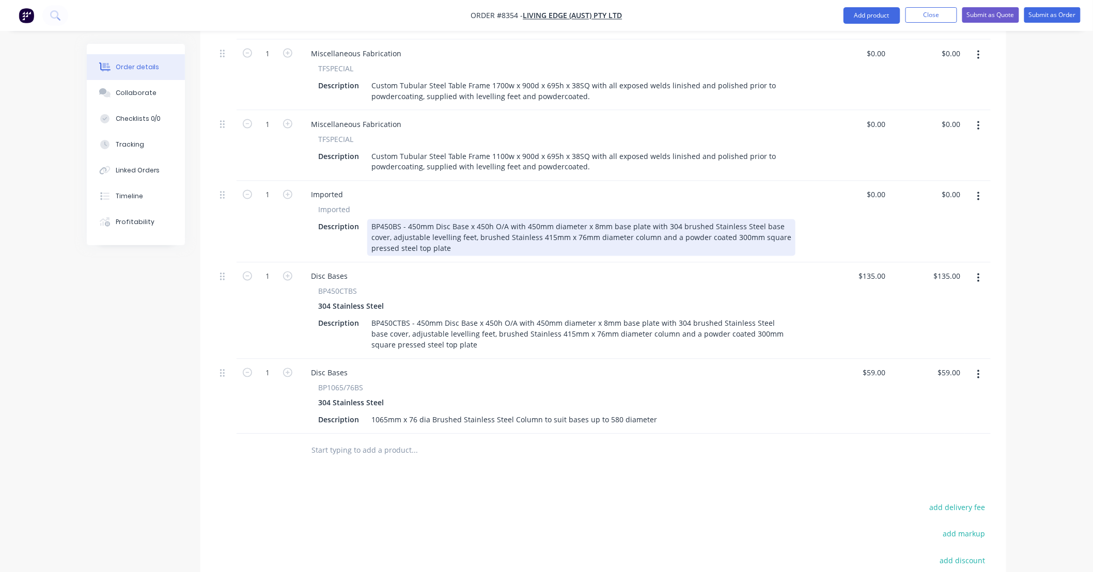
click at [371, 220] on div "BP450BS - 450mm Disc Base x 450h O/A with 450mm diameter x 8mm base plate with …" at bounding box center [581, 238] width 428 height 37
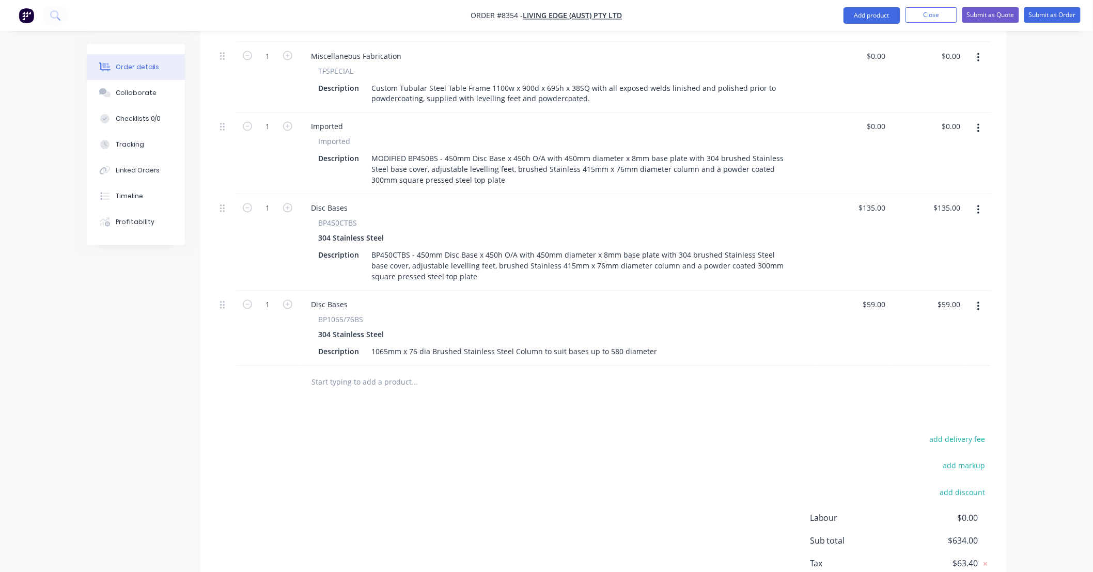
scroll to position [747, 0]
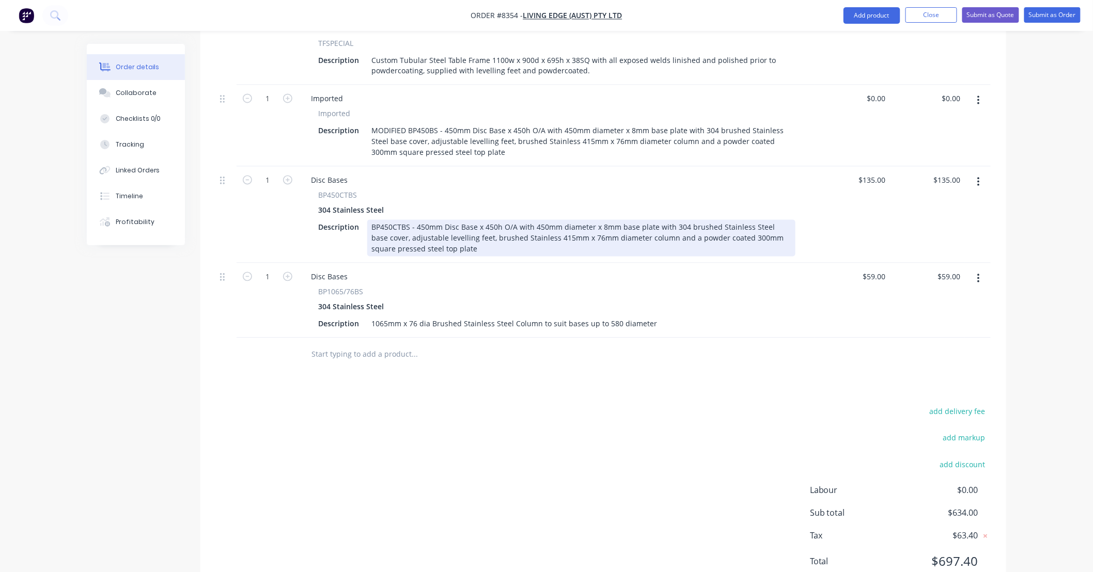
click at [494, 220] on div "BP450CTBS - 450mm Disc Base x 450h O/A with 450mm diameter x 8mm base plate wit…" at bounding box center [581, 238] width 428 height 37
click at [586, 220] on div "BP450CTBS - 450mm Disc Base x 690h O/A with 450mm diameter x 8mm base plate wit…" at bounding box center [581, 238] width 428 height 37
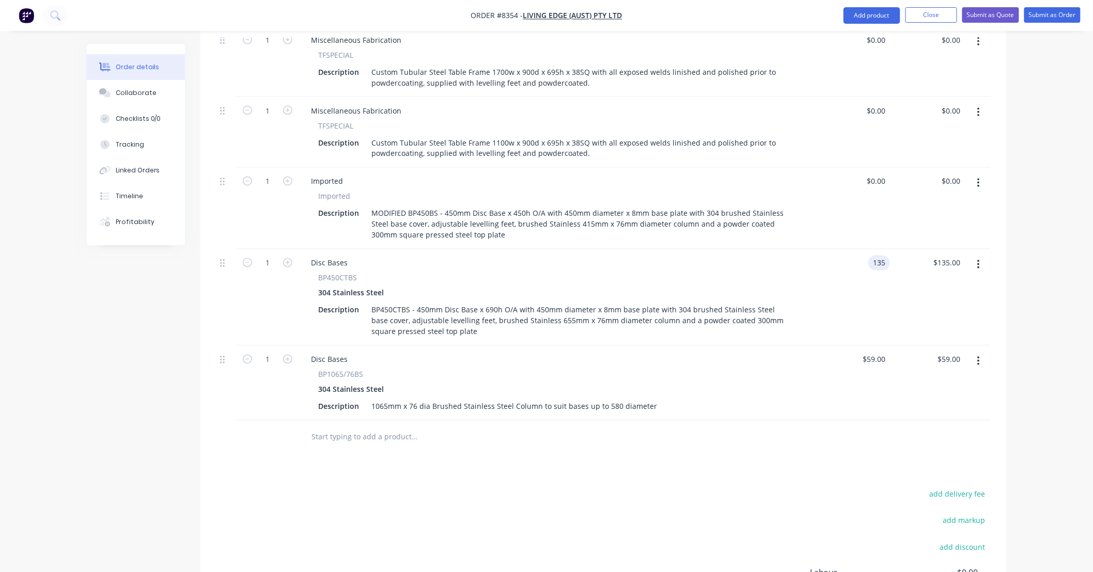
scroll to position [594, 0]
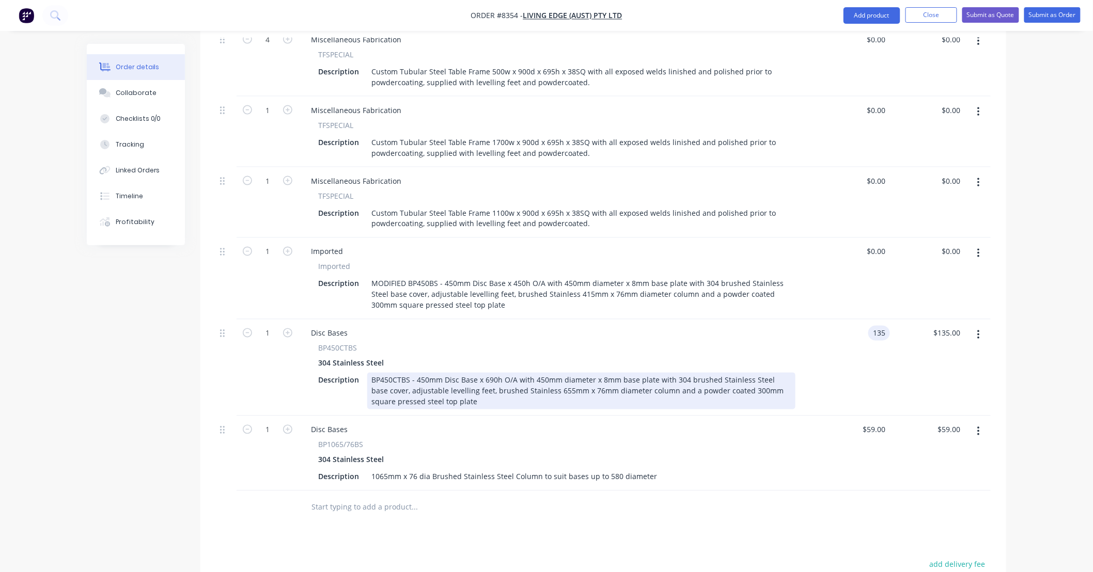
type input "$135.00"
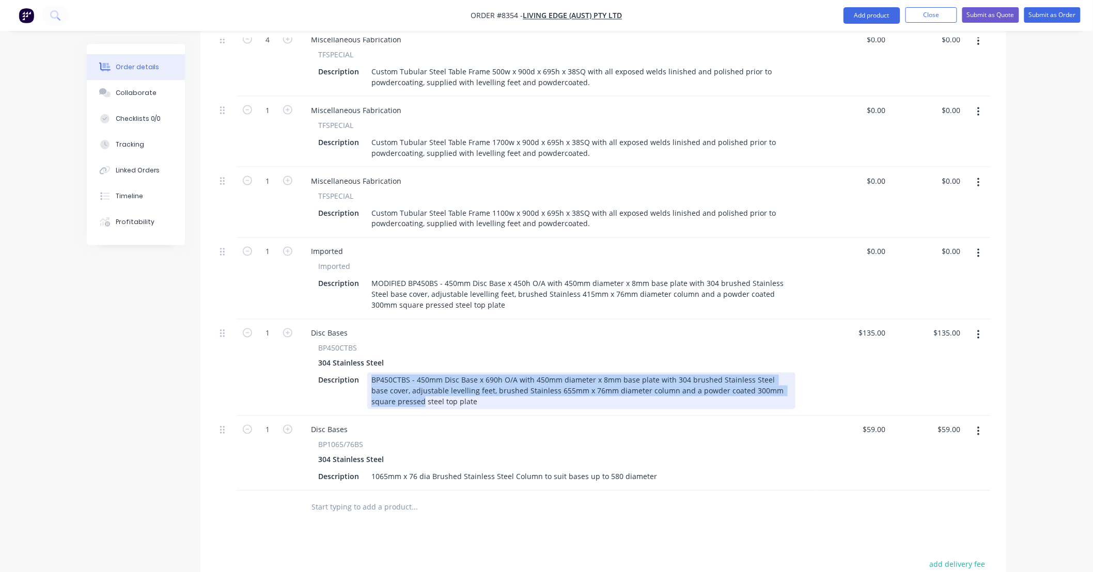
drag, startPoint x: 442, startPoint y: 365, endPoint x: 430, endPoint y: 339, distance: 28.2
click at [430, 373] on div "BP450CTBS - 450mm Disc Base x 690h O/A with 450mm diameter x 8mm base plate wit…" at bounding box center [581, 391] width 428 height 37
drag, startPoint x: 450, startPoint y: 362, endPoint x: 416, endPoint y: 342, distance: 40.0
click at [416, 373] on div "BP450CTBS - 450mm Disc Base x 690h O/A with 450mm diameter x 8mm base plate wit…" at bounding box center [581, 391] width 428 height 37
copy div "450mm Disc Base x 690h O/A with 450mm diameter x 8mm base plate with 304 brushe…"
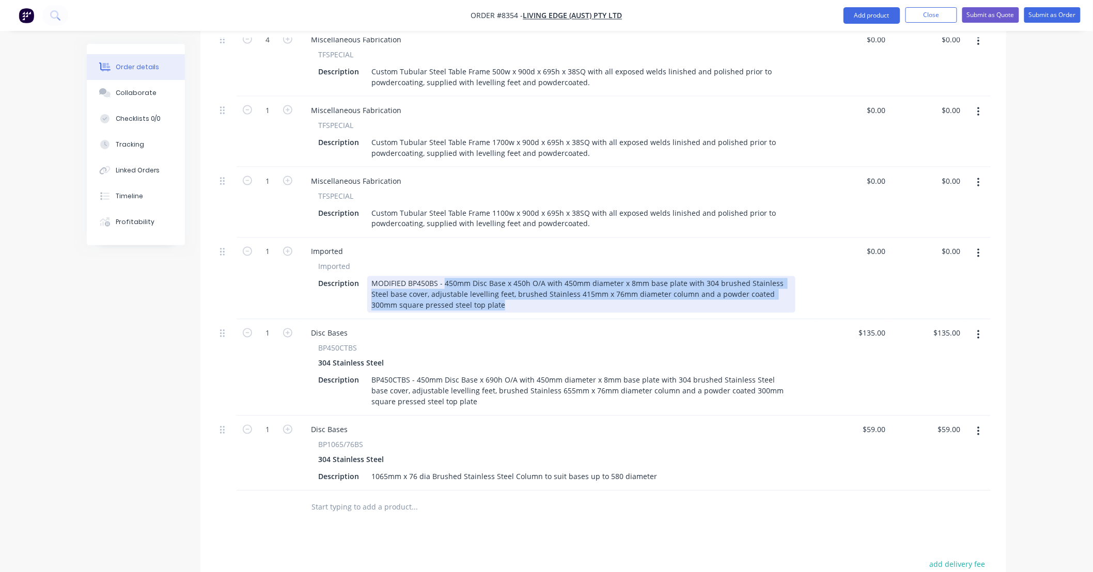
drag, startPoint x: 474, startPoint y: 269, endPoint x: 445, endPoint y: 243, distance: 38.4
click at [445, 276] on div "MODIFIED BP450BS - 450mm Disc Base x 450h O/A with 450mm diameter x 8mm base pl…" at bounding box center [581, 294] width 428 height 37
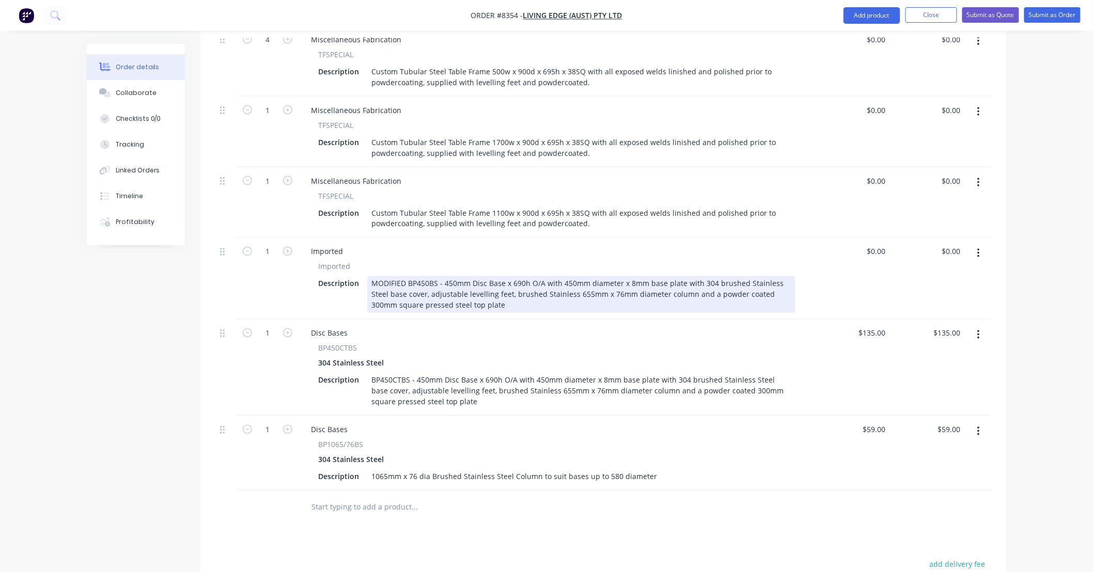
click at [406, 276] on div "MODIFIED BP450BS - 450mm Disc Base x 690h O/A with 450mm diameter x 8mm base pl…" at bounding box center [581, 294] width 428 height 37
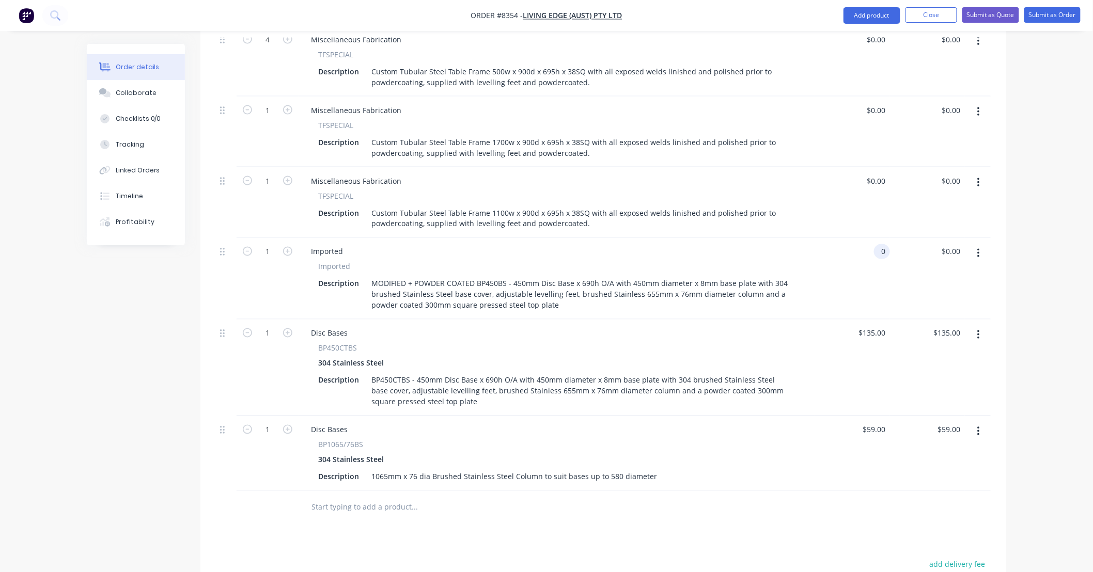
drag, startPoint x: 885, startPoint y: 209, endPoint x: 870, endPoint y: 219, distance: 18.2
click at [870, 238] on div "0 0" at bounding box center [852, 279] width 75 height 82
drag, startPoint x: 884, startPoint y: 210, endPoint x: 879, endPoint y: 214, distance: 6.6
click at [879, 244] on input "0" at bounding box center [884, 251] width 12 height 15
type input "$260.00"
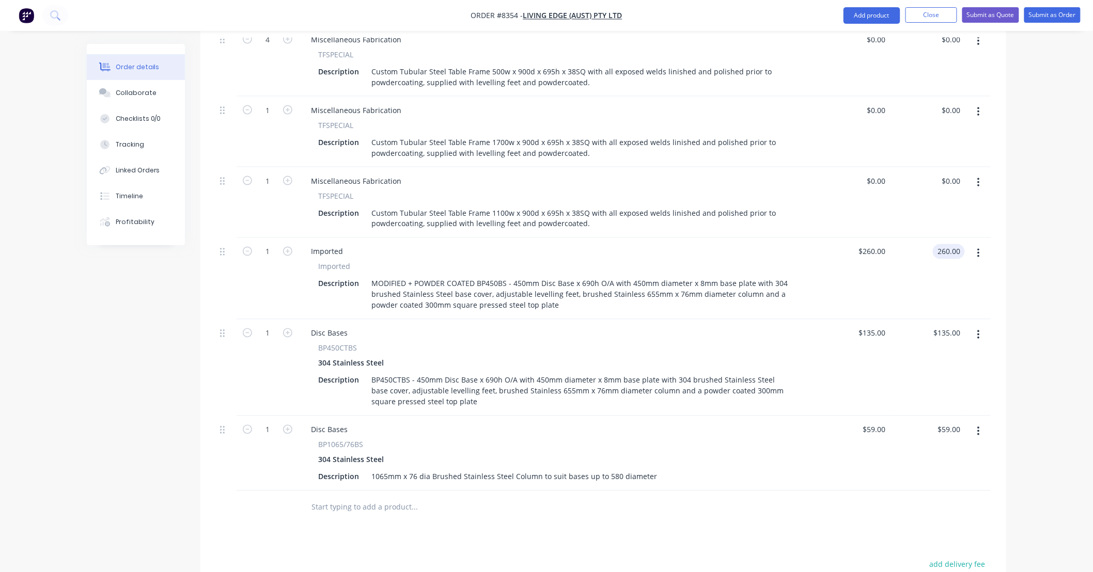
type input "$260.00"
click at [1062, 246] on div "Order details Collaborate Checklists 0/0 Tracking Linked Orders Timeline Profit…" at bounding box center [546, 86] width 1093 height 1360
drag, startPoint x: 889, startPoint y: 212, endPoint x: 854, endPoint y: 214, distance: 34.7
click at [854, 238] on div "260 260" at bounding box center [852, 279] width 75 height 82
drag, startPoint x: 889, startPoint y: 213, endPoint x: 854, endPoint y: 211, distance: 34.2
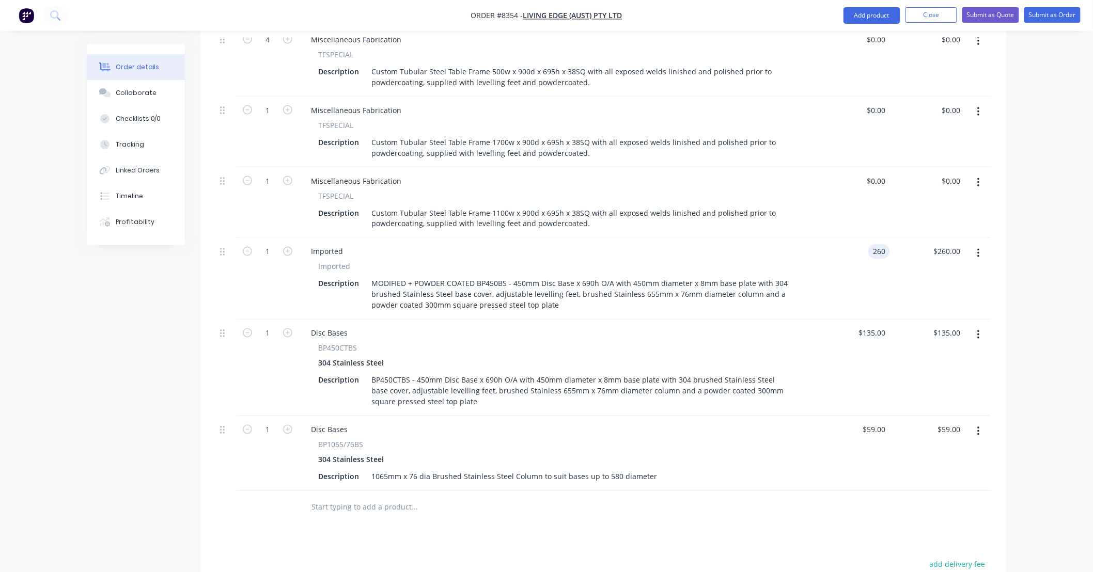
click at [854, 238] on div "260 260" at bounding box center [852, 279] width 75 height 82
type input "$250.00"
type input "7"
type input "$1,750.00"
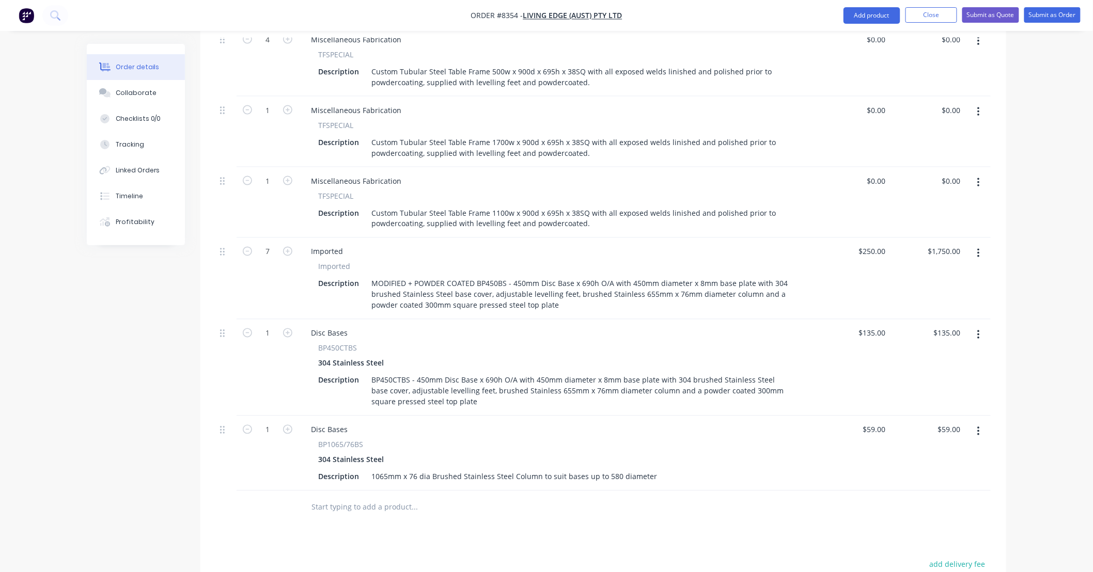
click at [979, 331] on icon "button" at bounding box center [978, 335] width 2 height 9
click at [939, 417] on div "Delete" at bounding box center [942, 424] width 80 height 15
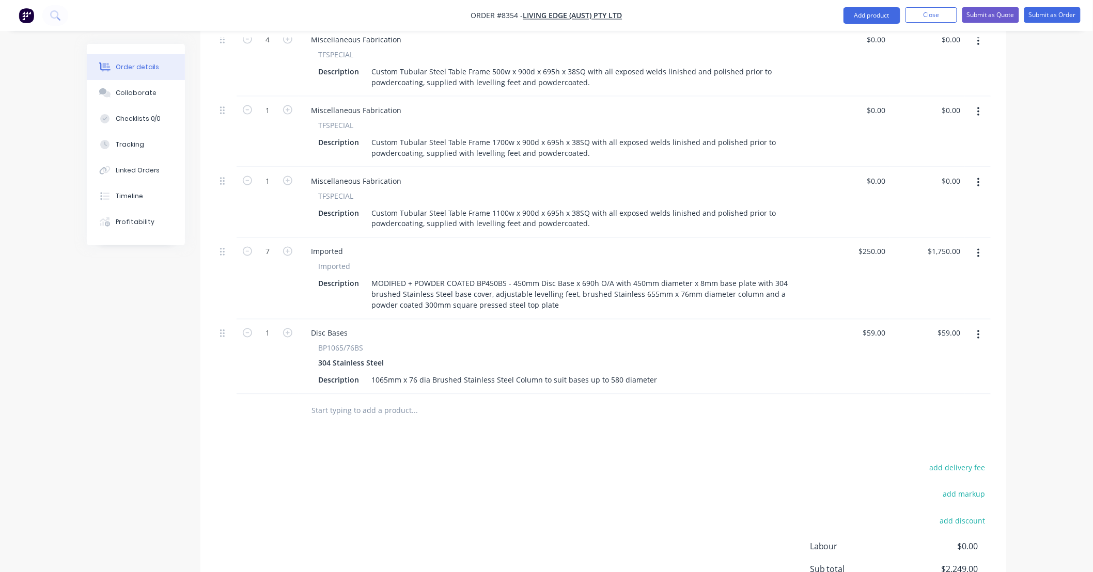
click at [978, 330] on icon "button" at bounding box center [978, 335] width 3 height 11
click at [933, 417] on div "Delete" at bounding box center [942, 424] width 80 height 15
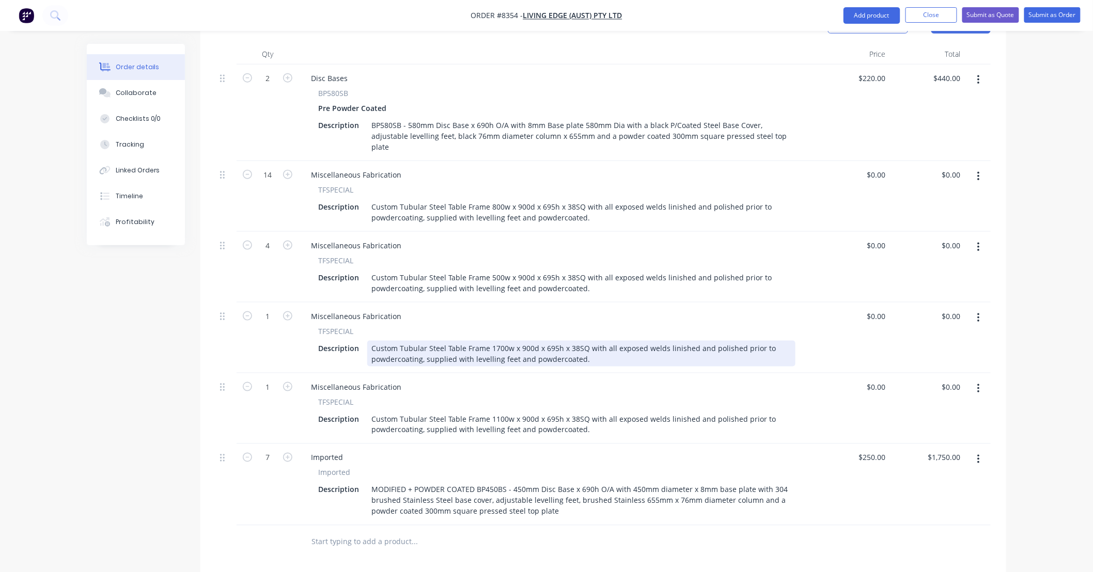
scroll to position [422, 0]
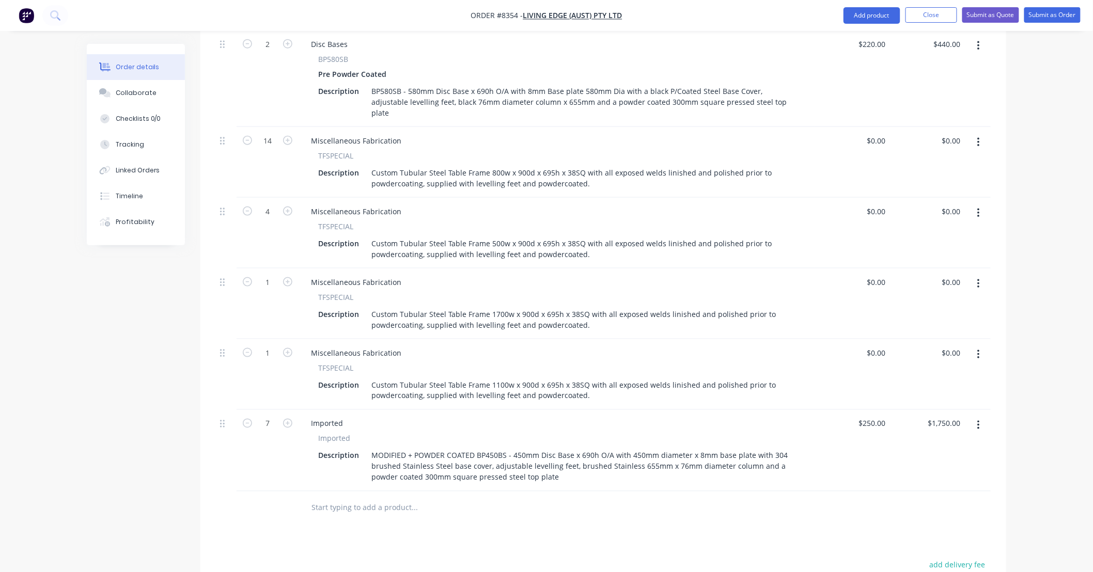
click at [347, 433] on span "Imported" at bounding box center [334, 438] width 32 height 11
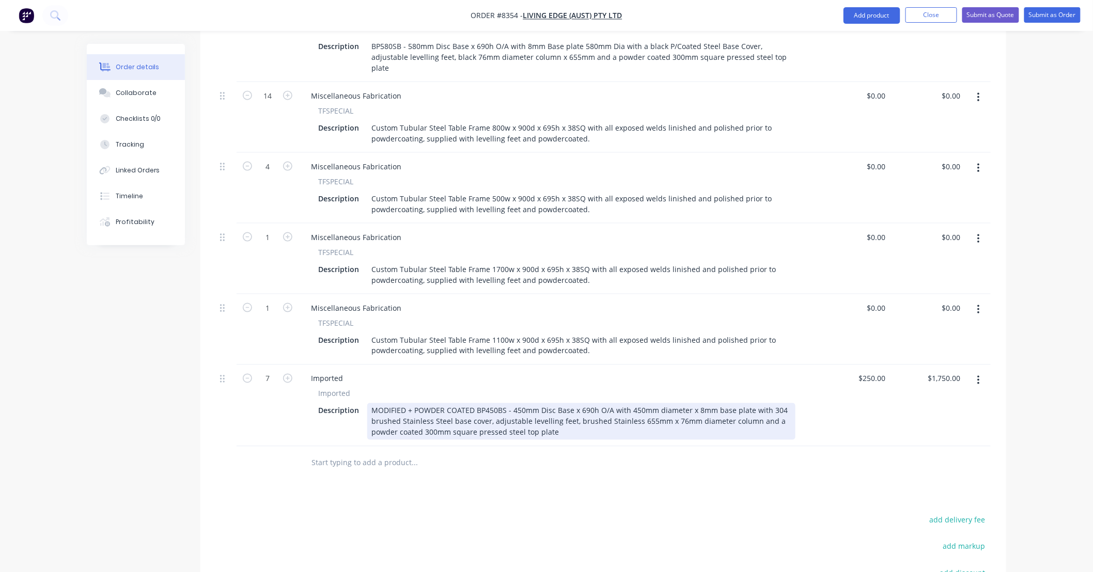
scroll to position [499, 0]
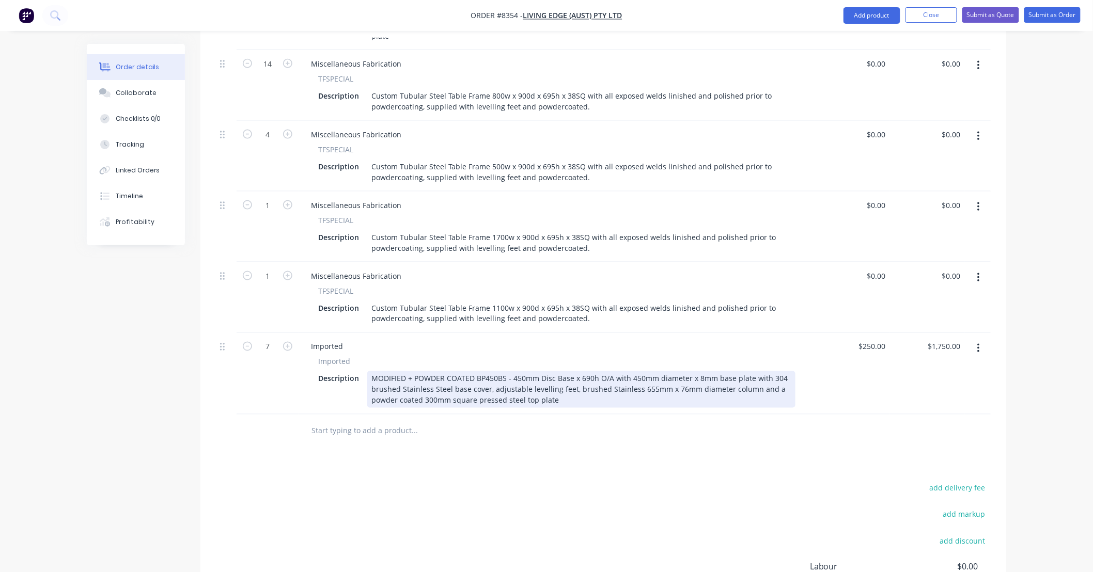
click at [473, 371] on div "MODIFIED + POWDER COATED BP450BS - 450mm Disc Base x 690h O/A with 450mm diamet…" at bounding box center [581, 389] width 428 height 37
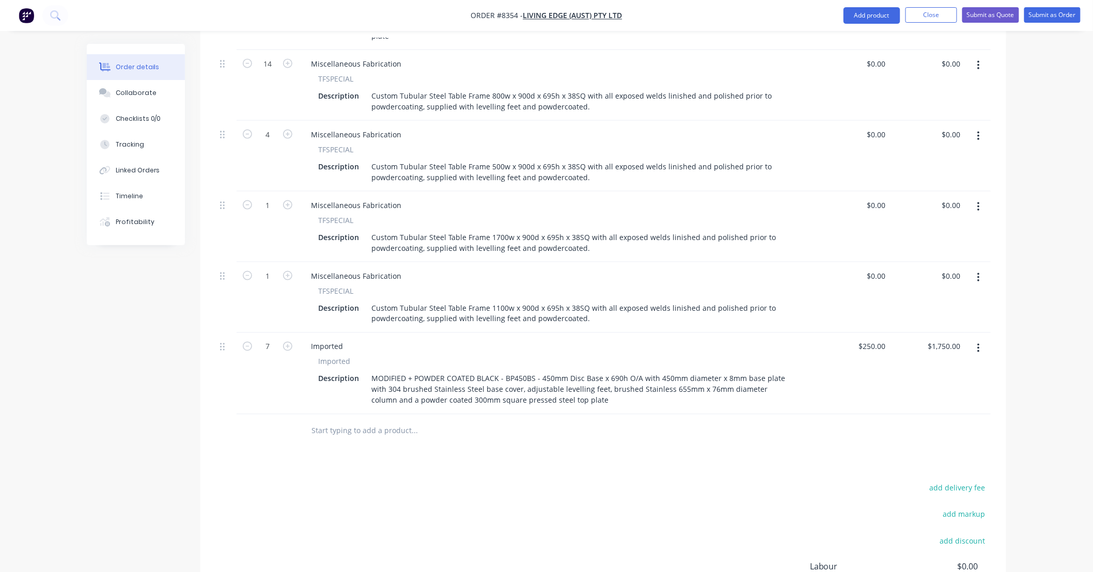
click at [647, 421] on div at bounding box center [485, 431] width 364 height 21
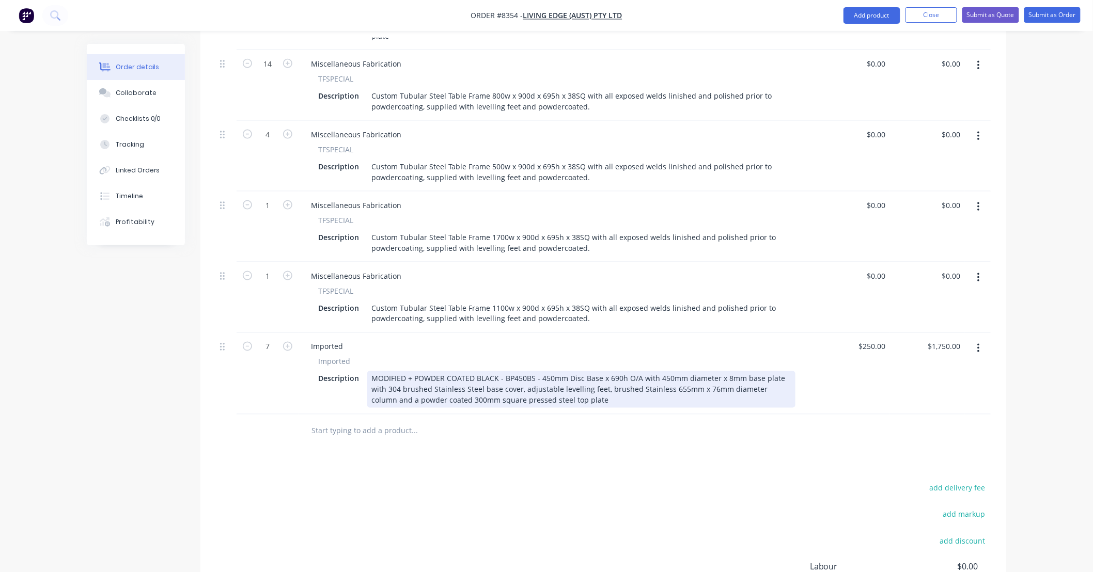
click at [591, 371] on div "MODIFIED + POWDER COATED BLACK - BP450BS - 450mm Disc Base x 690h O/A with 450m…" at bounding box center [581, 389] width 428 height 37
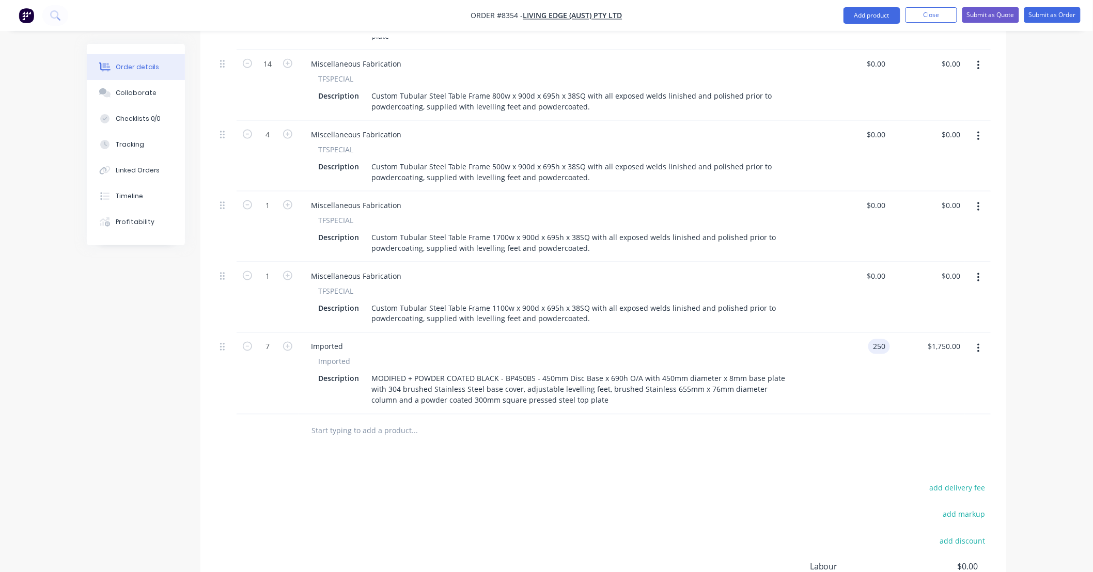
type input "$250.00"
drag, startPoint x: 685, startPoint y: 426, endPoint x: 597, endPoint y: 435, distance: 88.8
click at [686, 426] on div "Products Show / Hide columns Add product Qty Price Total 2 Disc Bases BP580SB P…" at bounding box center [603, 285] width 806 height 778
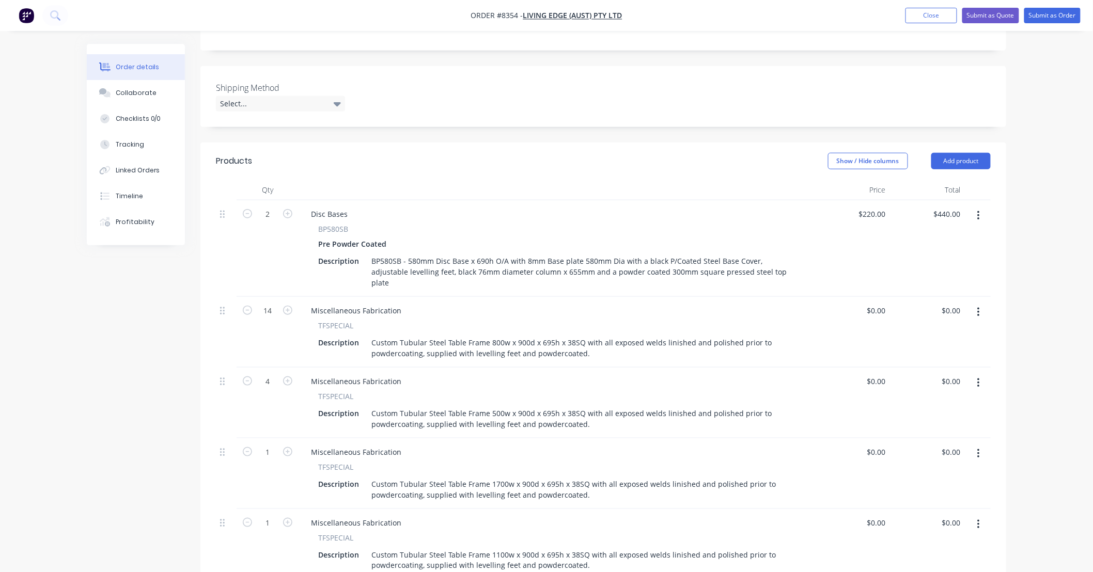
scroll to position [306, 0]
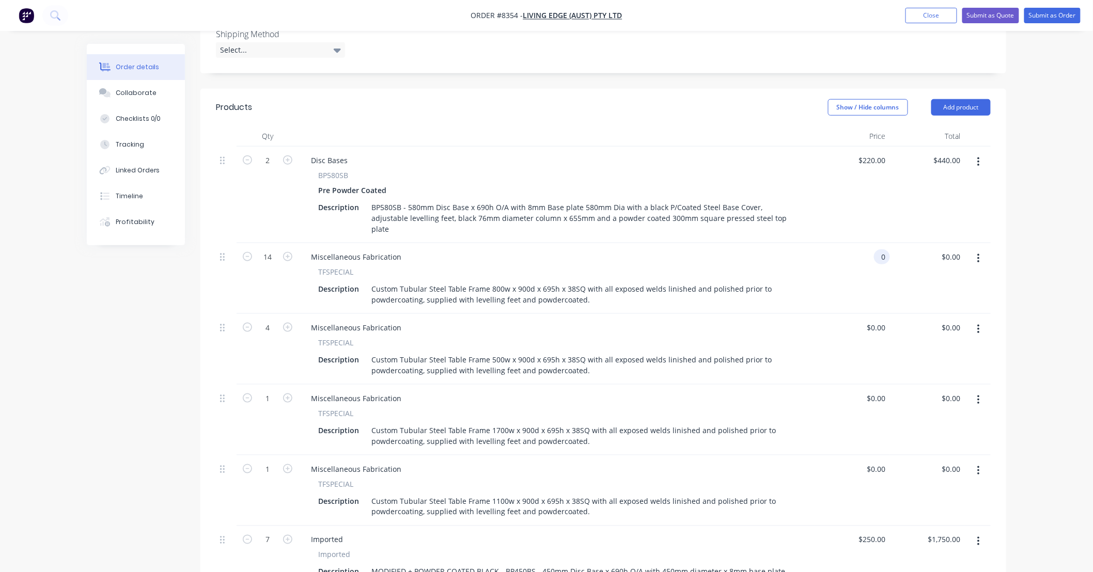
drag, startPoint x: 884, startPoint y: 213, endPoint x: 861, endPoint y: 219, distance: 24.4
click at [861, 243] on div "0 0" at bounding box center [852, 278] width 75 height 71
drag, startPoint x: 885, startPoint y: 215, endPoint x: 865, endPoint y: 219, distance: 20.4
click at [865, 243] on div "0 0" at bounding box center [852, 278] width 75 height 71
type input "$345.00"
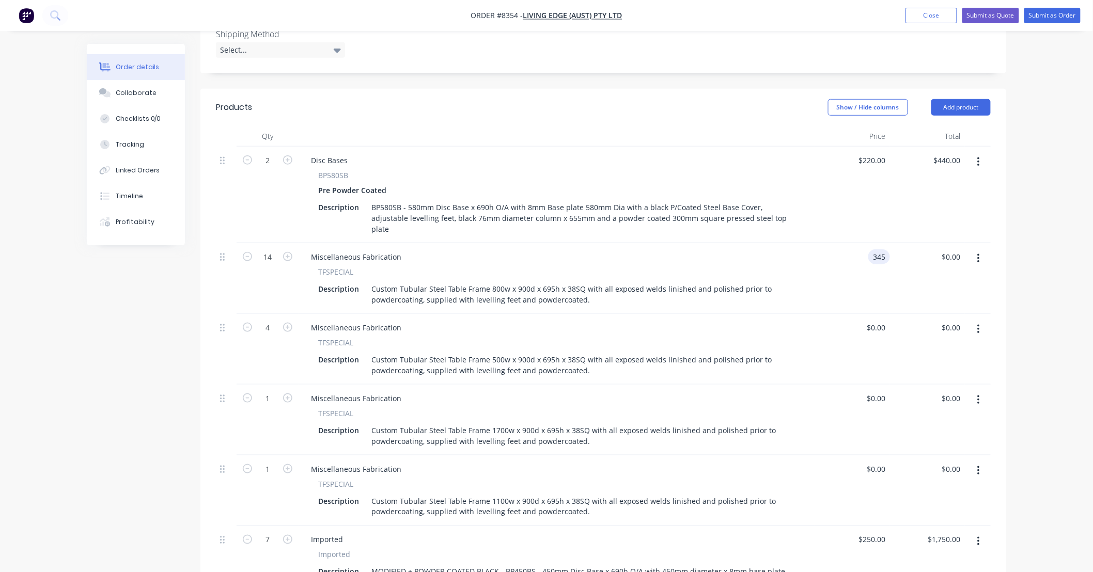
type input "$4,830.00"
click at [859, 243] on div "$345.00 345" at bounding box center [852, 278] width 75 height 71
drag, startPoint x: 888, startPoint y: 285, endPoint x: 839, endPoint y: 295, distance: 49.0
click at [839, 314] on div "0 0" at bounding box center [852, 349] width 75 height 71
type input "$340.00"
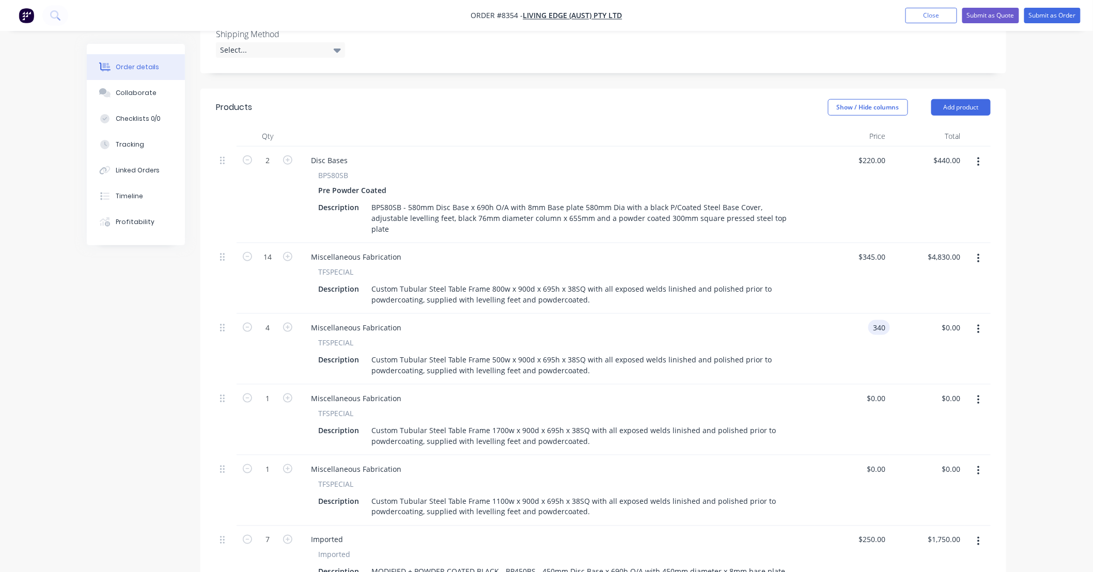
type input "$1,360.00"
click at [906, 334] on div "$1,360.00 $0.00" at bounding box center [927, 349] width 75 height 71
drag, startPoint x: 885, startPoint y: 359, endPoint x: 855, endPoint y: 359, distance: 30.0
click at [855, 385] on div "0 0" at bounding box center [852, 420] width 75 height 71
type input "$635.00"
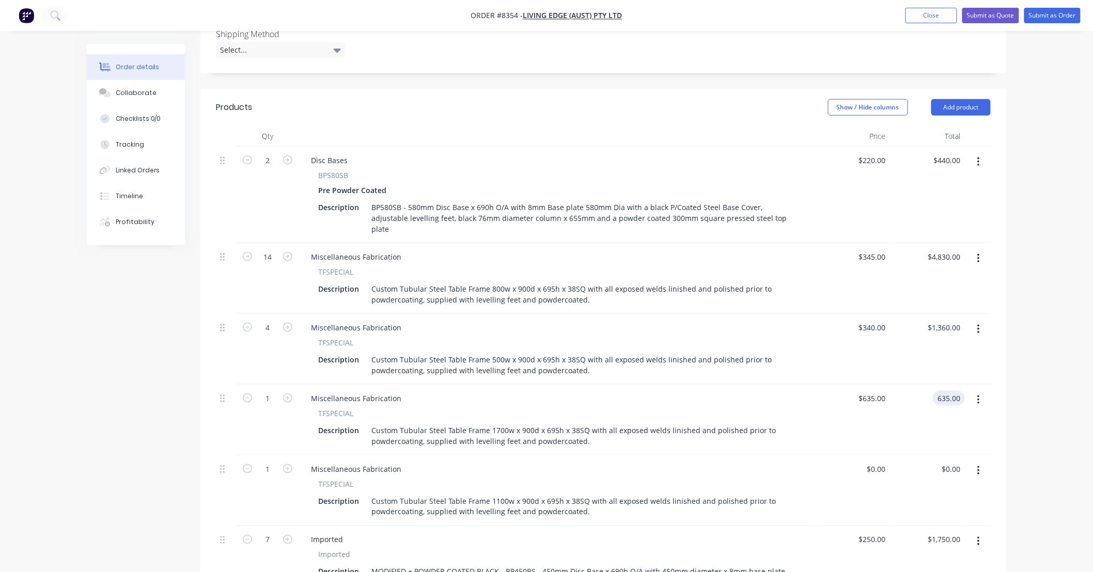
scroll to position [229, 0]
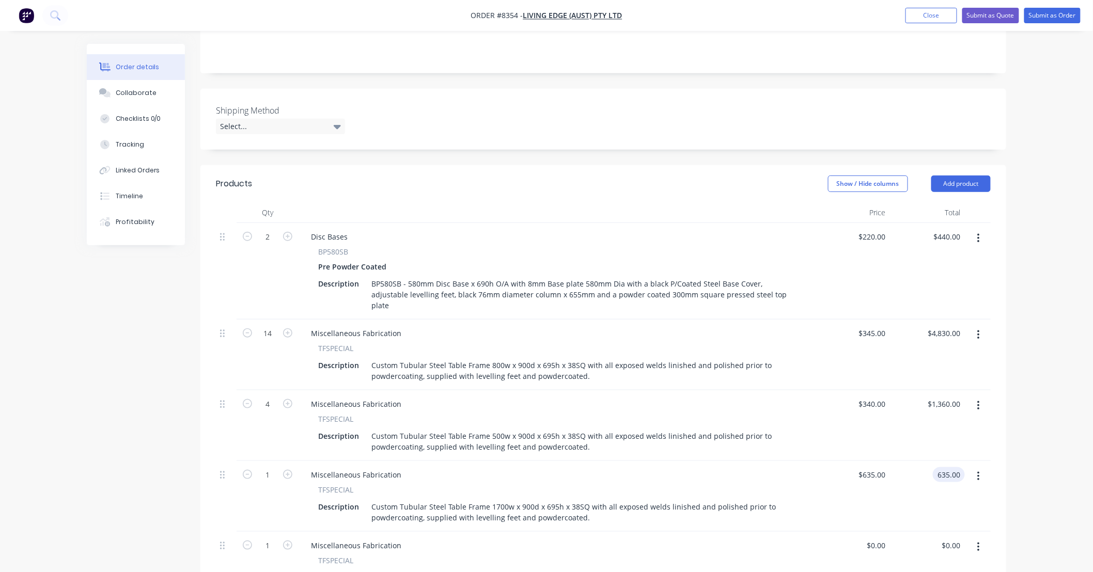
type input "$635.00"
click at [1050, 398] on div "Order details Collaborate Checklists 0/0 Tracking Linked Orders Timeline Profit…" at bounding box center [546, 365] width 1093 height 1188
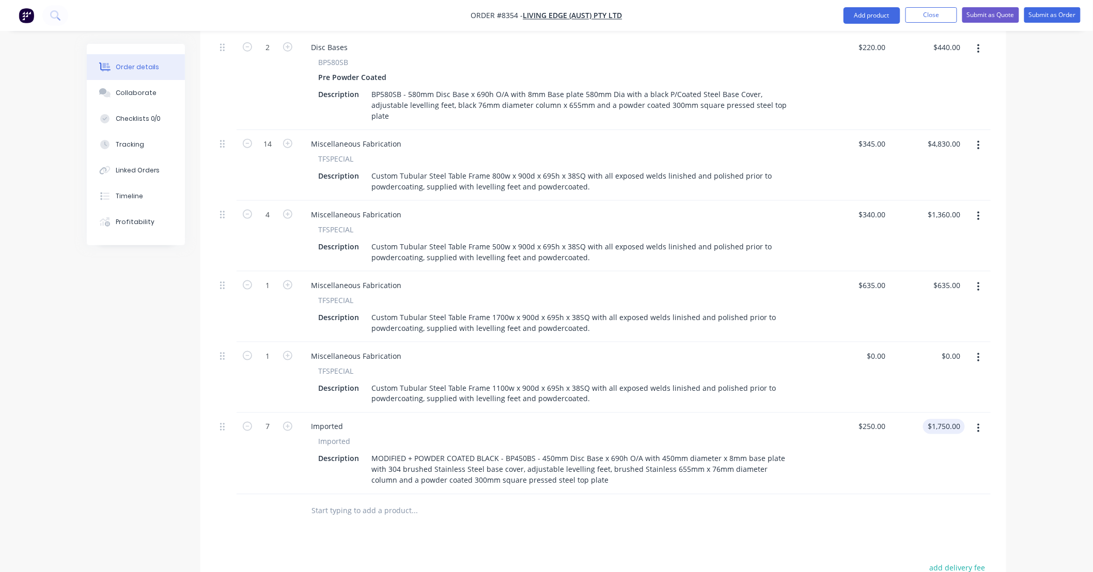
scroll to position [459, 0]
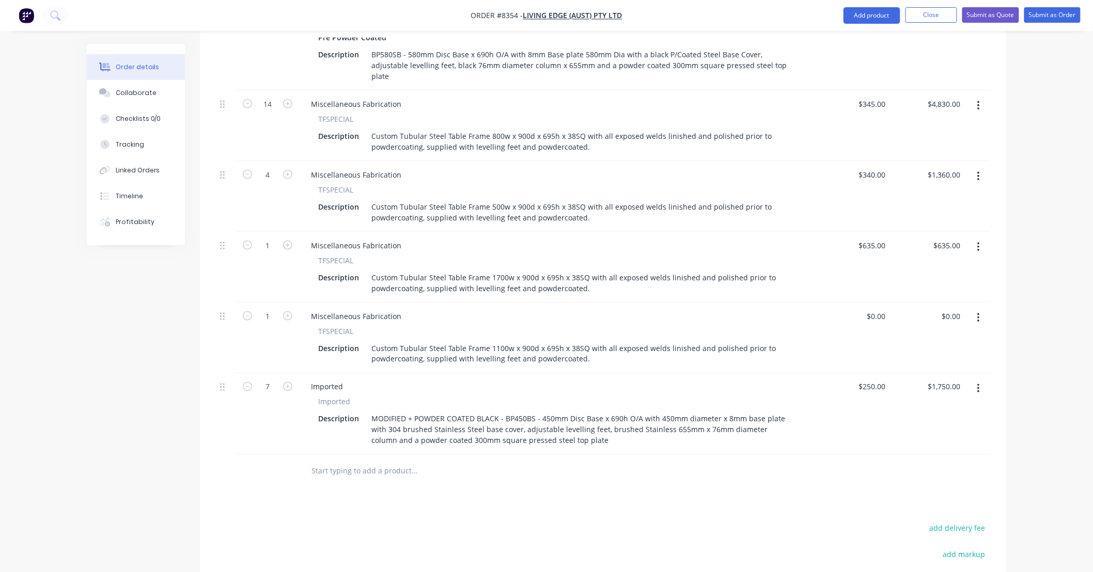
click at [905, 303] on div "$0.00 $0.00" at bounding box center [927, 338] width 75 height 71
type input "0"
drag, startPoint x: 886, startPoint y: 272, endPoint x: 869, endPoint y: 279, distance: 18.0
click at [869, 303] on div "0 0" at bounding box center [852, 338] width 75 height 71
type input "$572.00"
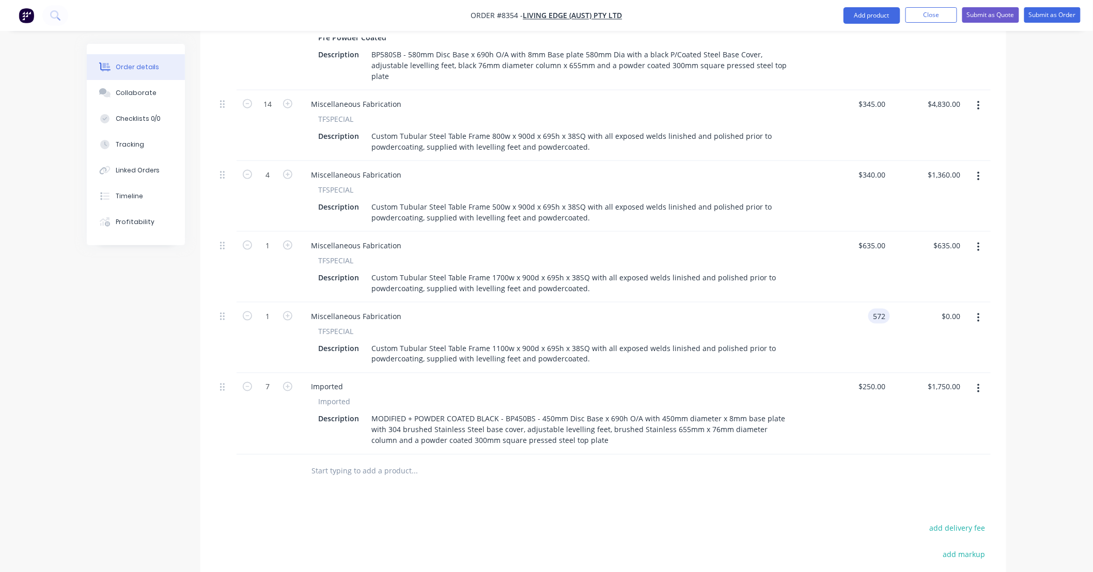
type input "$572.00"
click at [1031, 249] on div "Order details Collaborate Checklists 0/0 Tracking Linked Orders Timeline Profit…" at bounding box center [546, 135] width 1093 height 1188
click at [638, 461] on div at bounding box center [485, 471] width 364 height 21
click at [400, 461] on input "text" at bounding box center [414, 471] width 207 height 21
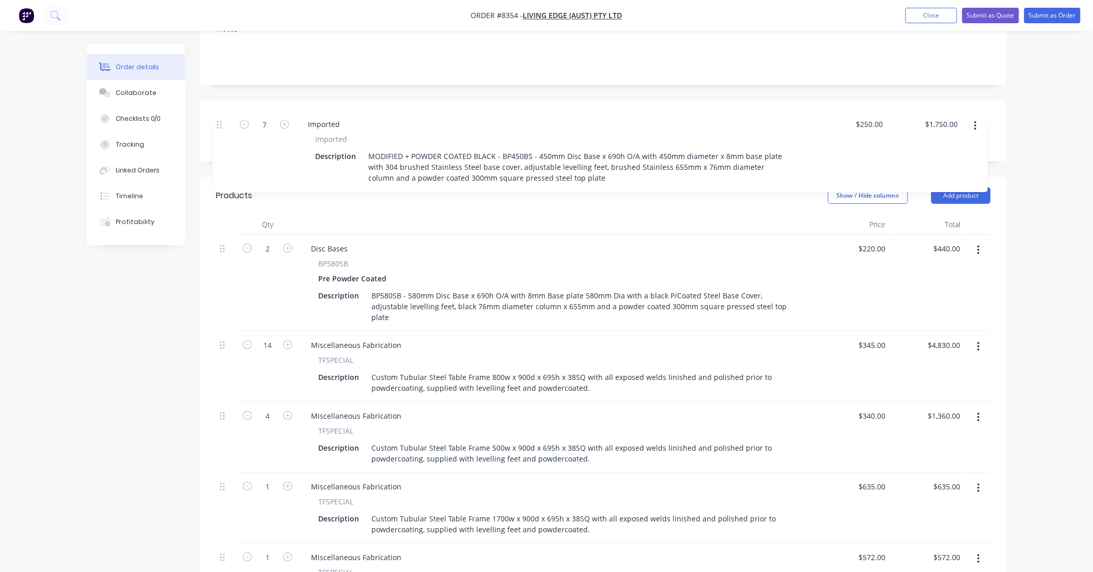
scroll to position [207, 0]
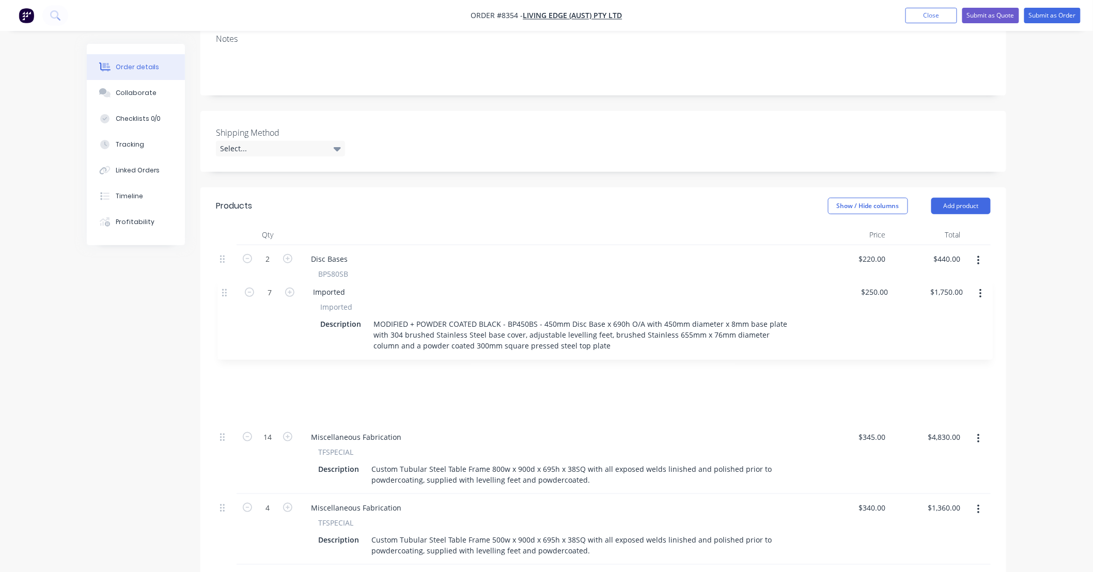
drag, startPoint x: 224, startPoint y: 348, endPoint x: 228, endPoint y: 290, distance: 58.5
click at [228, 290] on div "2 Disc Bases BP580SB Pre Powder Coated Description BP580SB - 580mm Disc Base x …" at bounding box center [603, 475] width 775 height 461
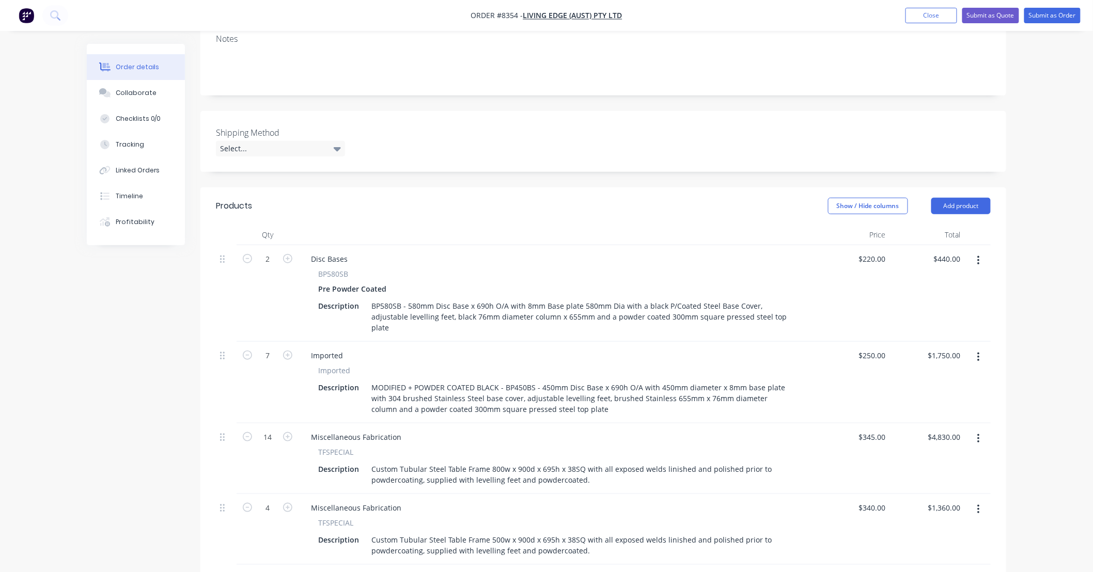
click at [1036, 261] on div "Order details Collaborate Checklists 0/0 Tracking Linked Orders Timeline Profit…" at bounding box center [546, 387] width 1093 height 1188
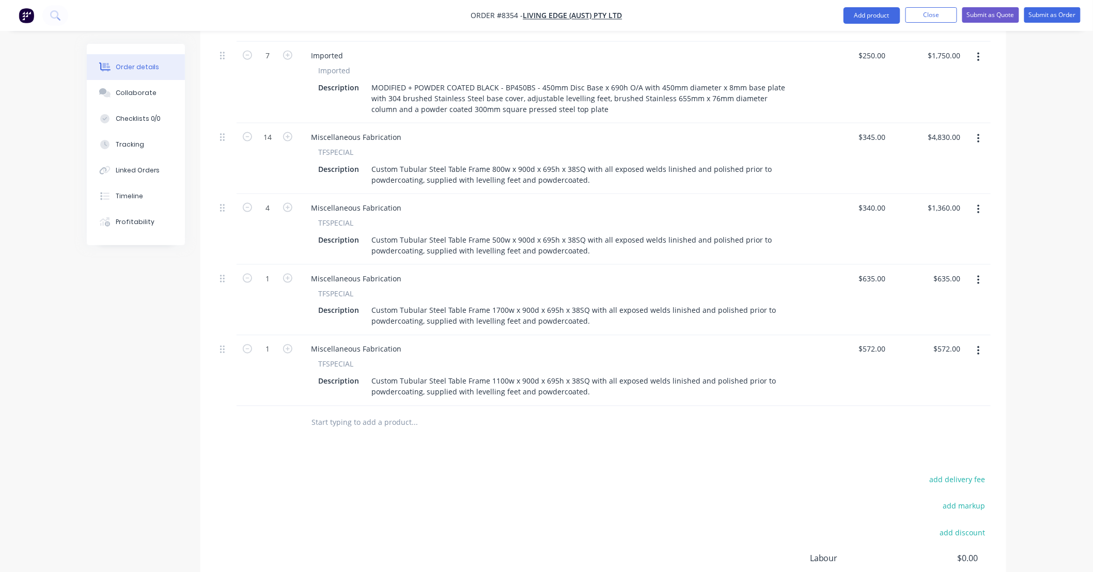
scroll to position [513, 0]
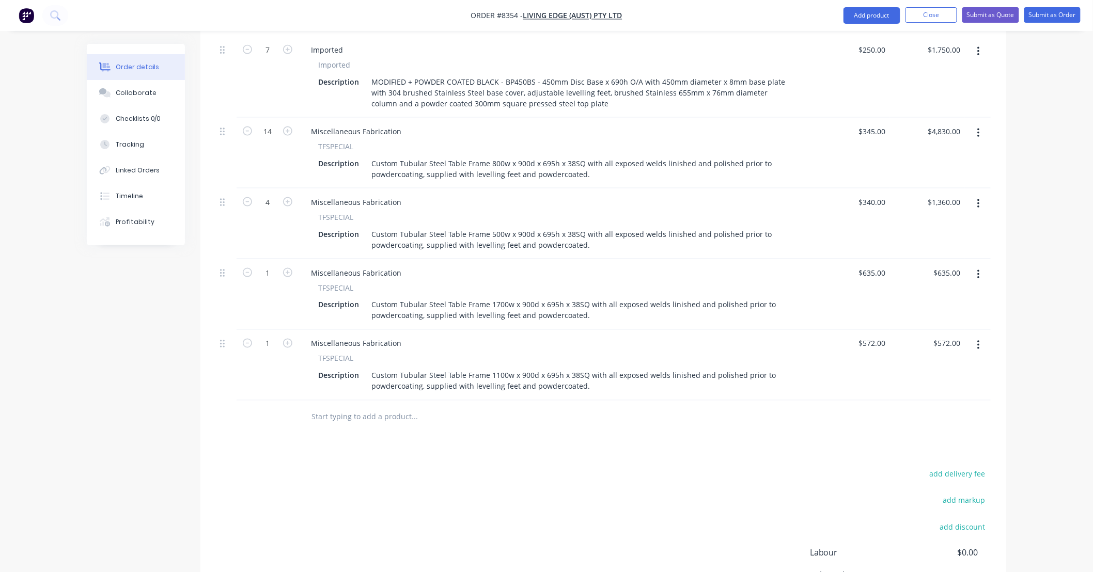
click at [413, 407] on input "text" at bounding box center [414, 417] width 207 height 21
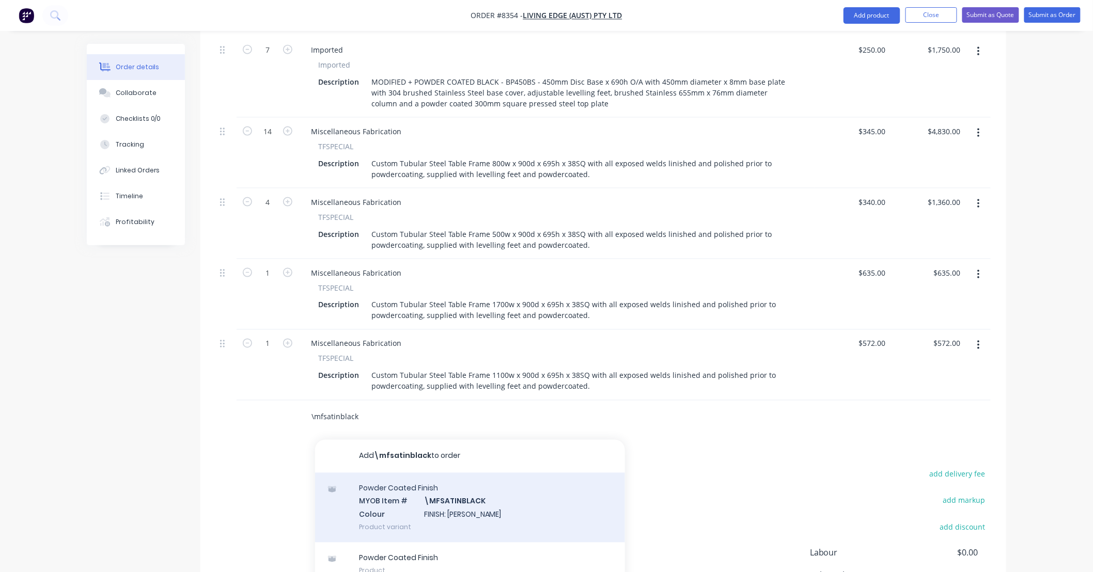
type input "\mfsatinblack"
click at [505, 473] on div "Powder Coated Finish MYOB Item # \MFSATINBLACK Colour FINISH: Satin Black Produ…" at bounding box center [470, 508] width 310 height 70
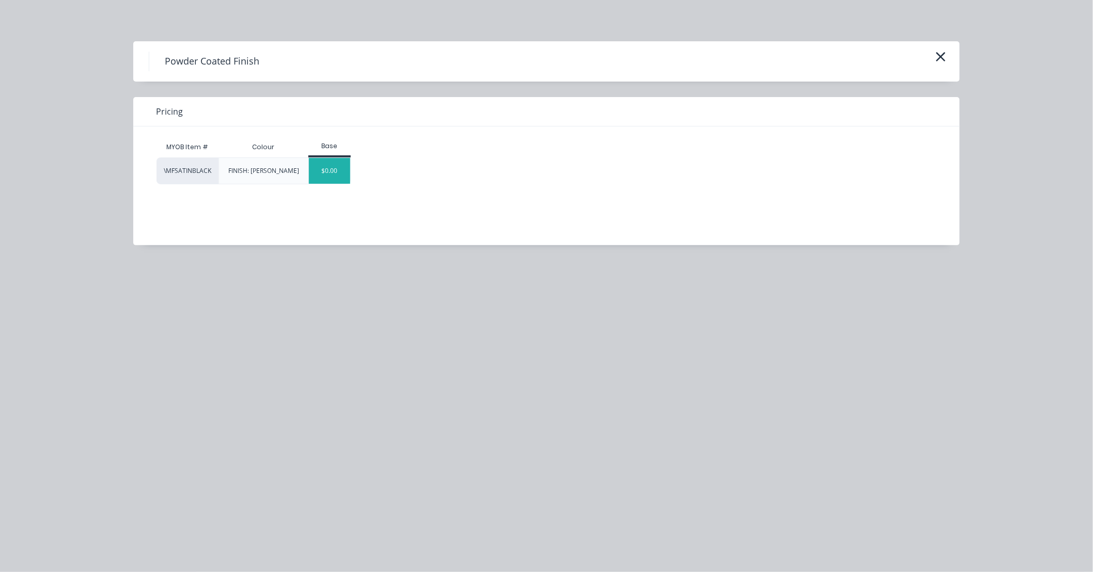
click at [344, 175] on div "$0.00" at bounding box center [330, 171] width 42 height 26
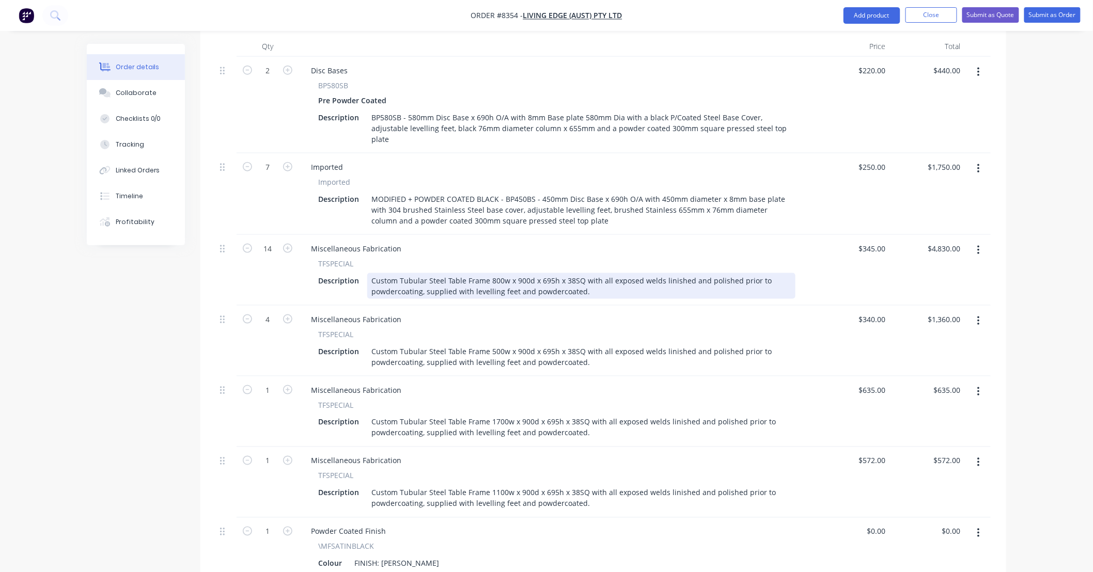
scroll to position [360, 0]
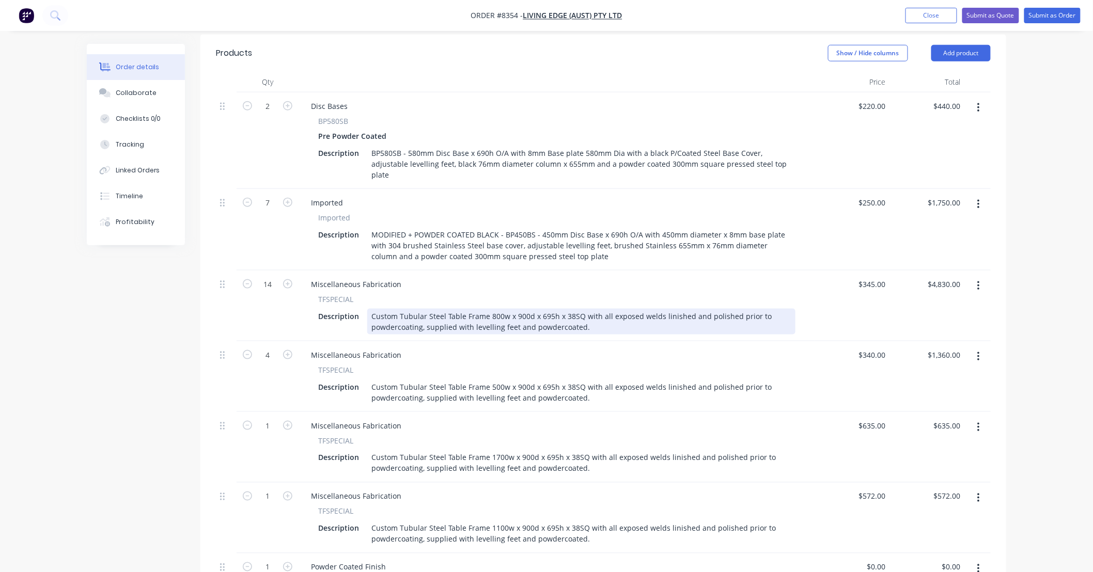
click at [512, 309] on div "Custom Tubular Steel Table Frame 800w x 900d x 695h x 38SQ with all exposed wel…" at bounding box center [581, 322] width 428 height 26
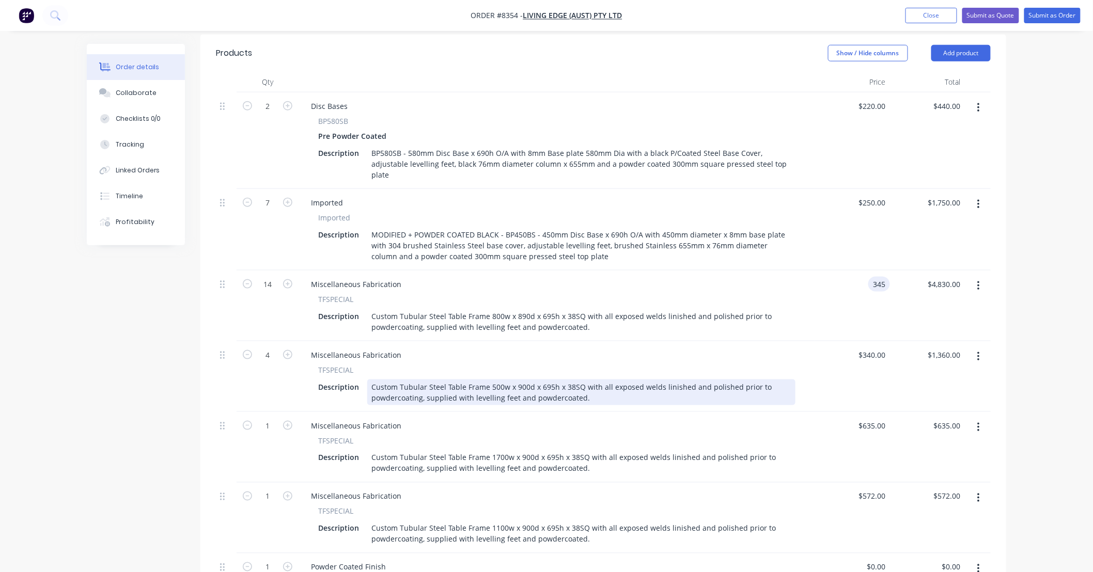
type input "$345.00"
click at [555, 380] on div "Custom Tubular Steel Table Frame 500w x 900d x 695h x 38SQ with all exposed wel…" at bounding box center [581, 393] width 428 height 26
click at [517, 380] on div "Custom Tubular Steel Table Frame 500w x 900d x 695h x 38SQ with all exposed wel…" at bounding box center [581, 393] width 428 height 26
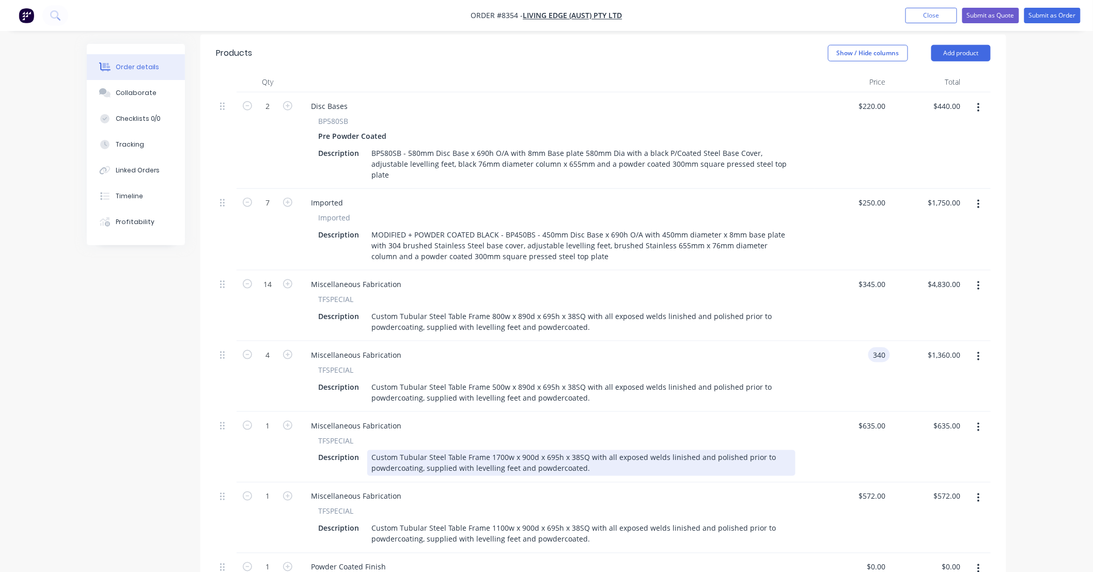
type input "$340.00"
click at [518, 450] on div "Custom Tubular Steel Table Frame 1700w x 900d x 695h x 38SQ with all exposed we…" at bounding box center [581, 463] width 428 height 26
click at [516, 450] on div "Custom Tubular Steel Table Frame 1700w x 900d x 695h x 38SQ with all exposed we…" at bounding box center [581, 463] width 428 height 26
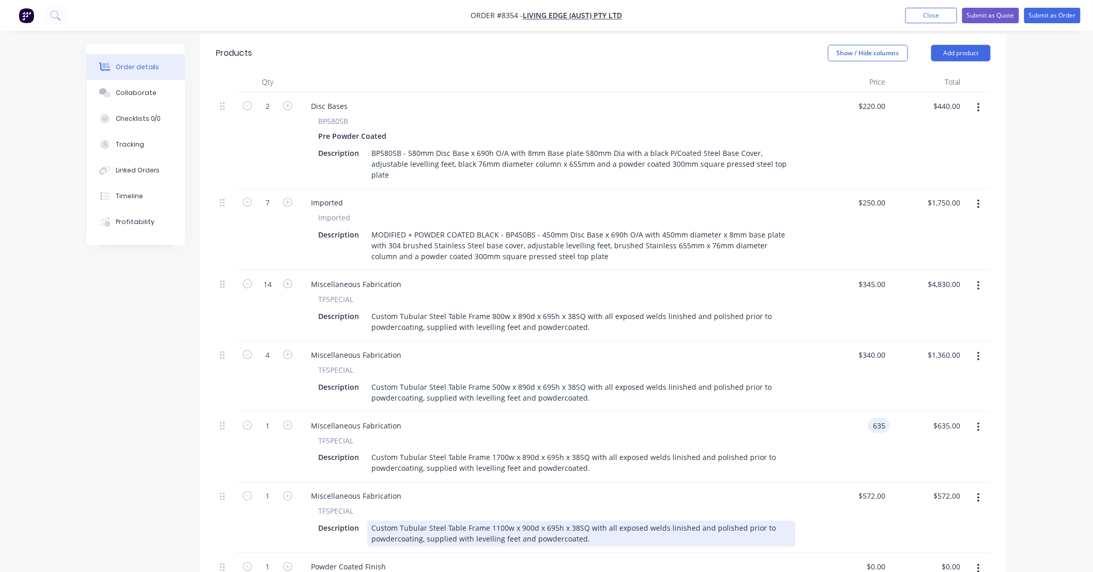
type input "$635.00"
click at [518, 521] on div "Custom Tubular Steel Table Frame 1100w x 900d x 695h x 38SQ with all exposed we…" at bounding box center [581, 534] width 428 height 26
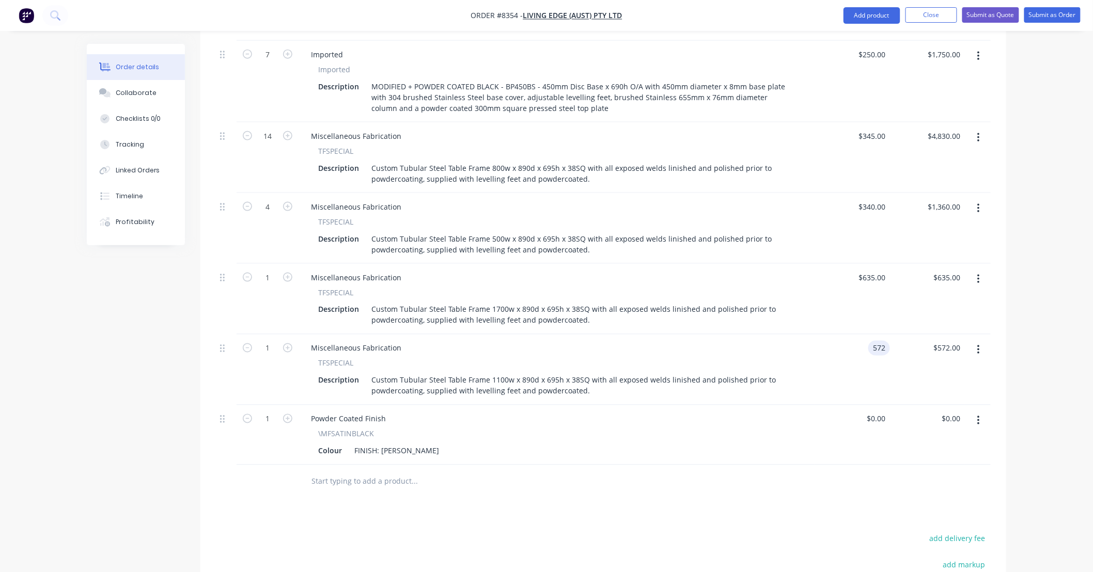
scroll to position [513, 0]
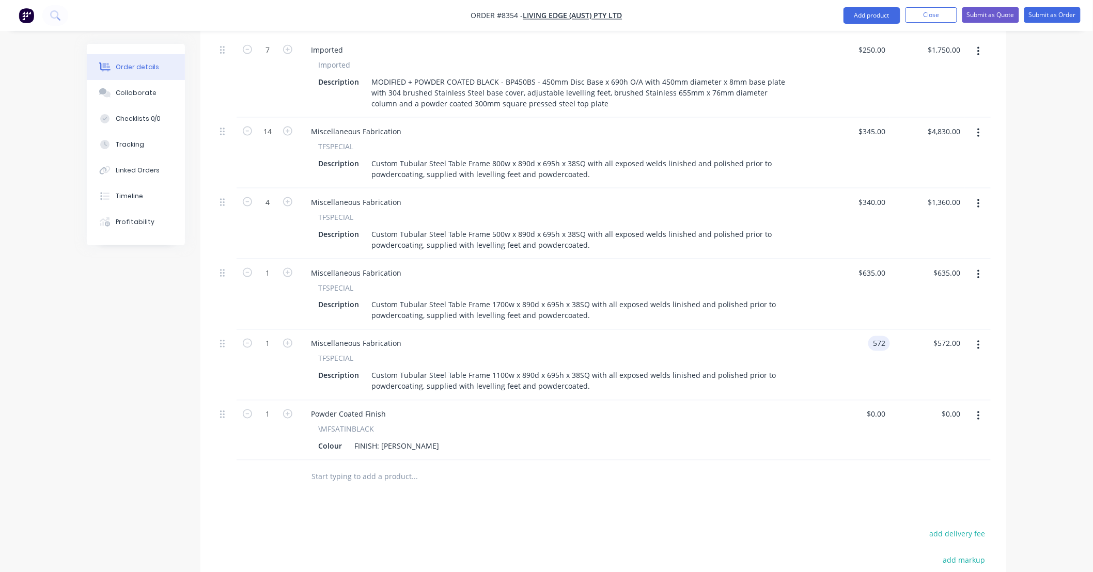
type input "$572.00"
click at [688, 461] on div at bounding box center [603, 478] width 775 height 34
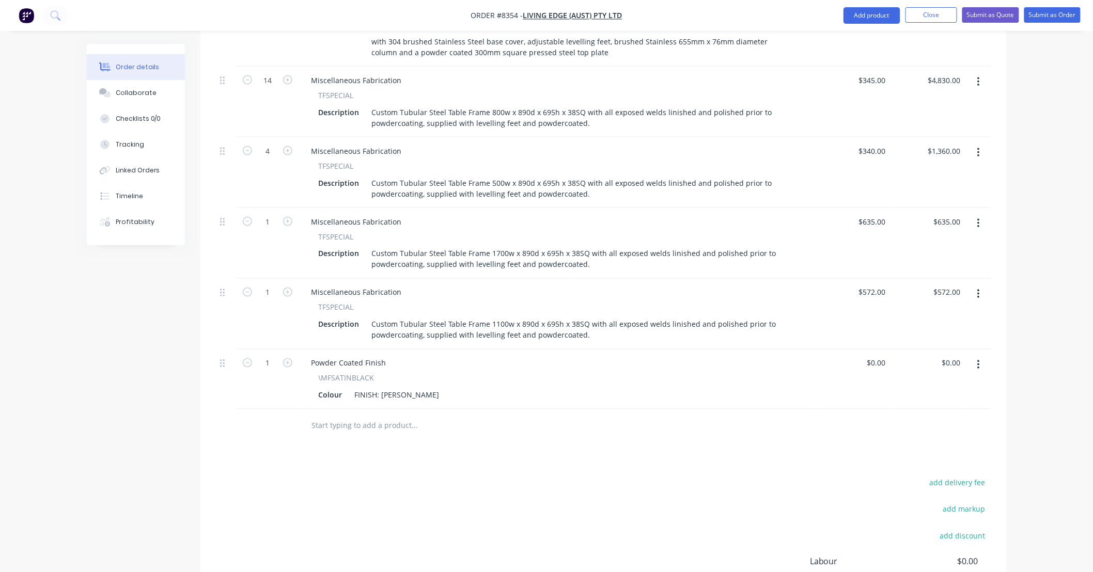
scroll to position [590, 0]
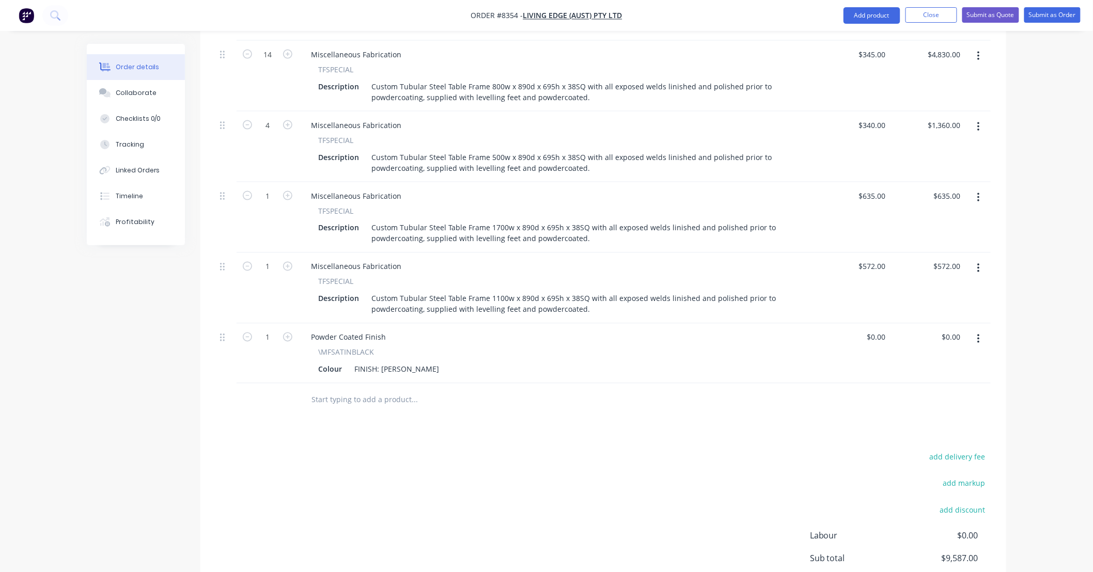
click at [531, 390] on div at bounding box center [458, 400] width 310 height 21
click at [375, 390] on input "text" at bounding box center [414, 400] width 207 height 21
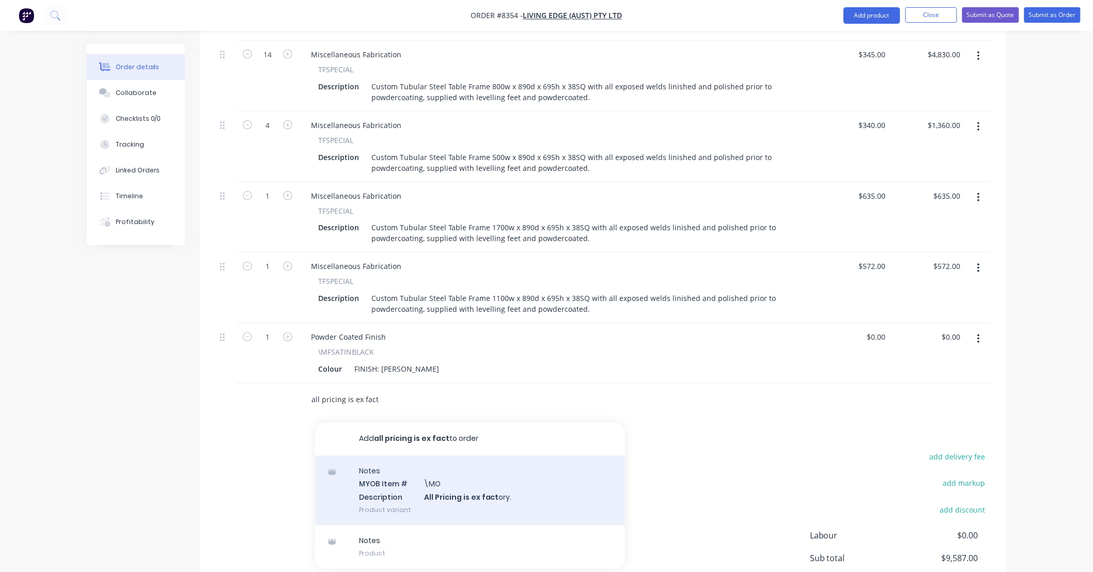
type input "all pricing is ex fact"
click at [548, 456] on div "Notes MYOB Item # \MO Description All Pricing is ex fact ory. Product variant" at bounding box center [470, 491] width 310 height 70
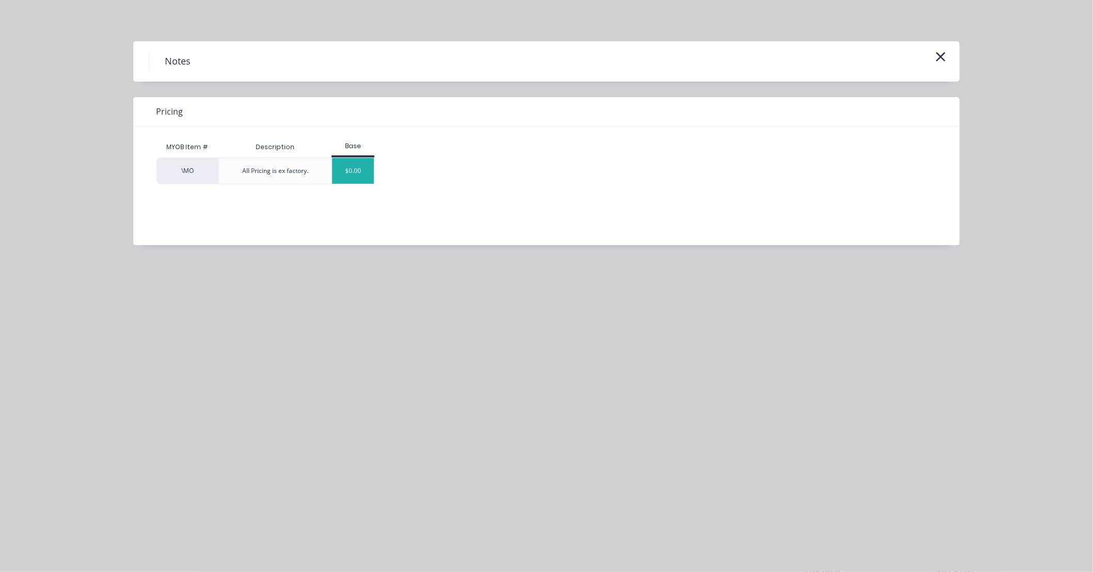
click at [370, 176] on div "$0.00" at bounding box center [353, 171] width 42 height 26
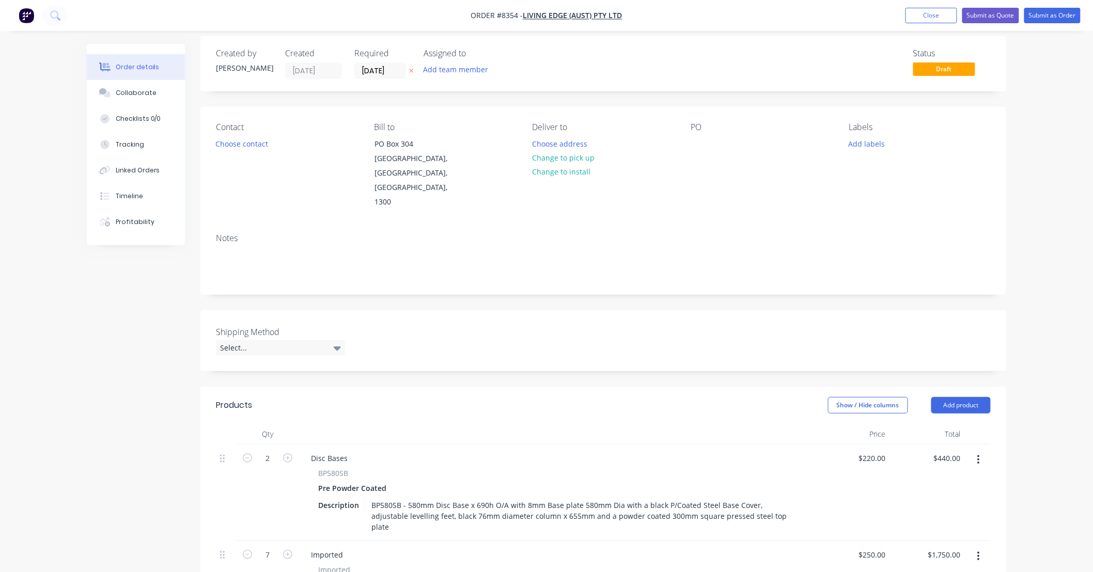
scroll to position [0, 0]
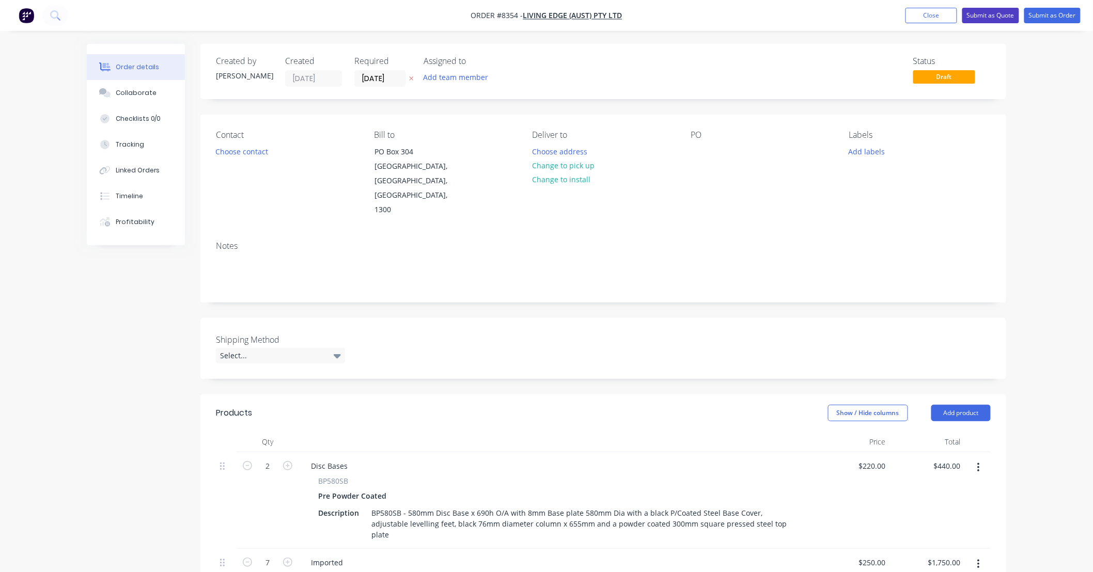
click at [1001, 14] on button "Submit as Quote" at bounding box center [990, 15] width 57 height 15
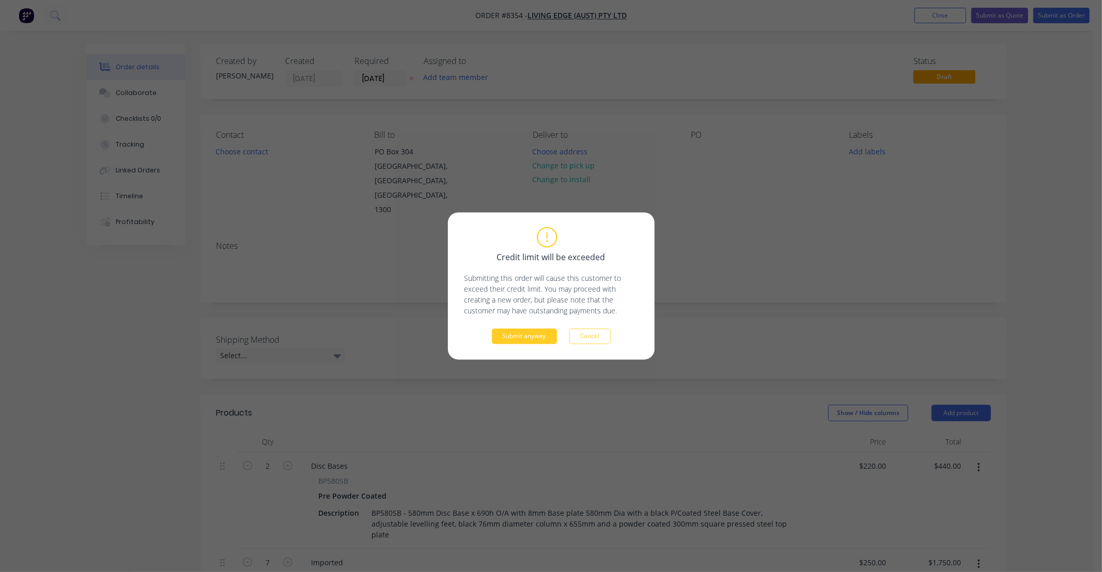
click at [539, 338] on button "Submit anyway" at bounding box center [524, 336] width 65 height 15
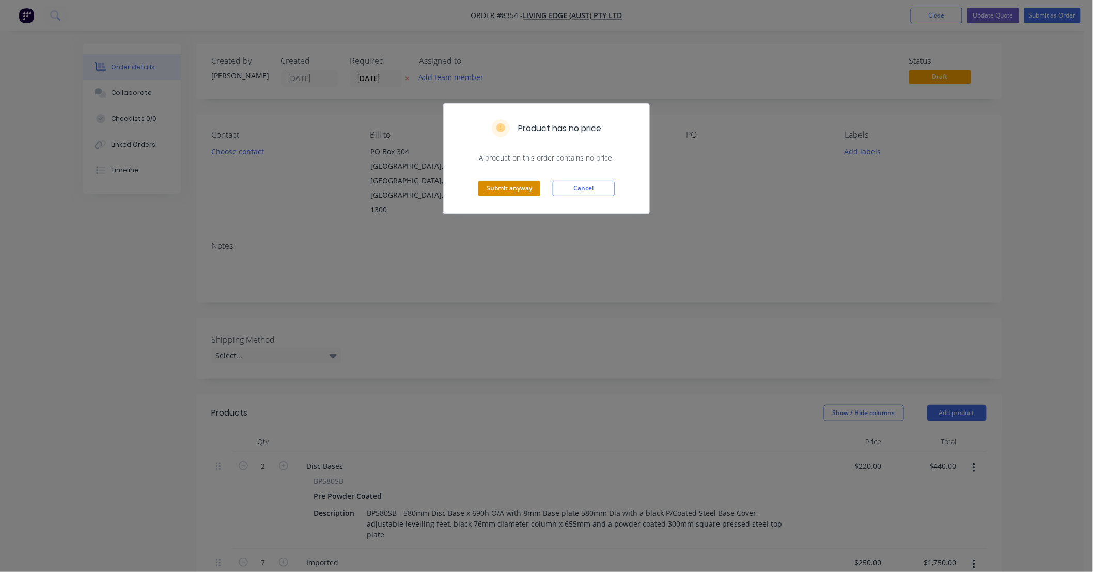
click at [517, 183] on button "Submit anyway" at bounding box center [509, 188] width 62 height 15
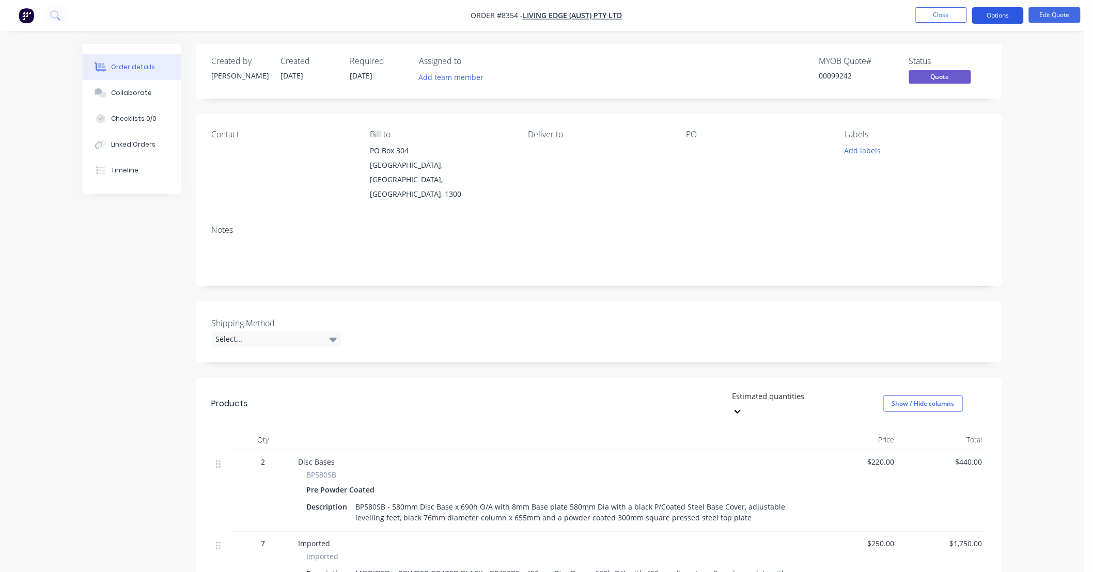
click at [998, 12] on button "Options" at bounding box center [998, 15] width 52 height 17
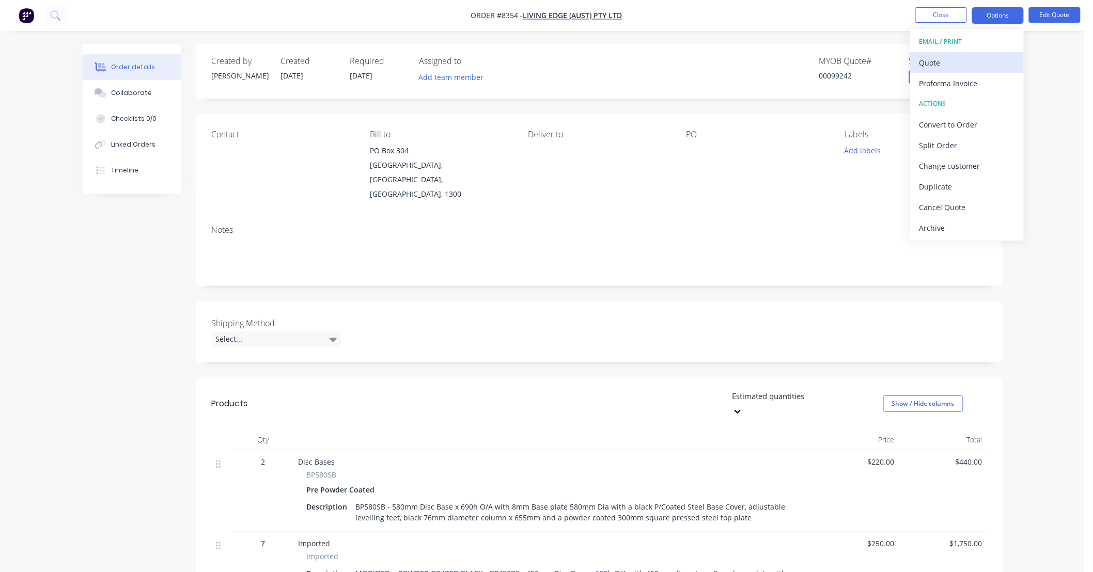
click at [942, 60] on div "Quote" at bounding box center [967, 62] width 95 height 15
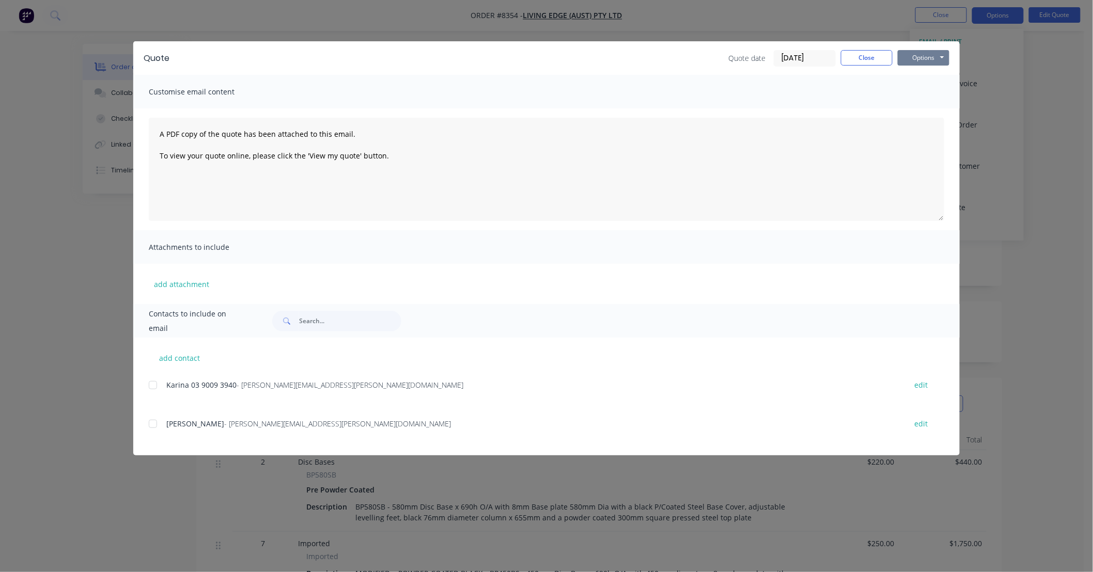
click at [936, 59] on button "Options" at bounding box center [924, 57] width 52 height 15
click at [937, 75] on button "Preview" at bounding box center [931, 76] width 66 height 17
drag, startPoint x: 876, startPoint y: 54, endPoint x: 917, endPoint y: 32, distance: 47.1
click at [876, 54] on button "Close" at bounding box center [867, 57] width 52 height 15
